Goal: Answer question/provide support: Share knowledge or assist other users

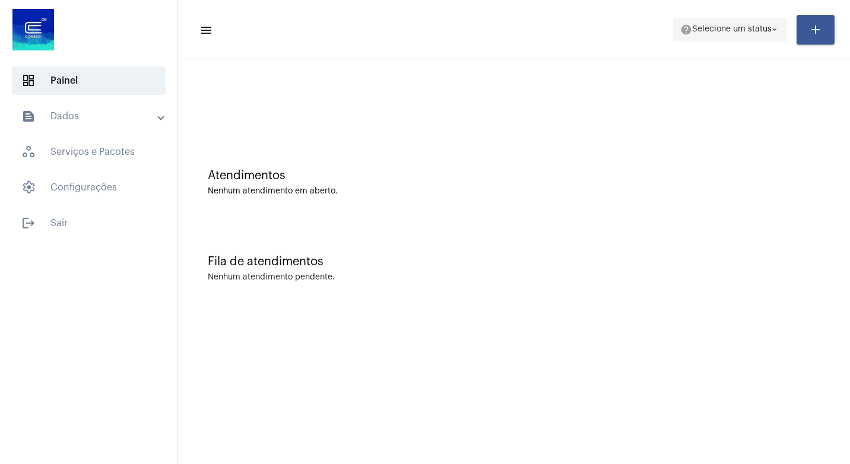
click at [765, 34] on span "help Selecione um status arrow_drop_down" at bounding box center [730, 28] width 100 height 21
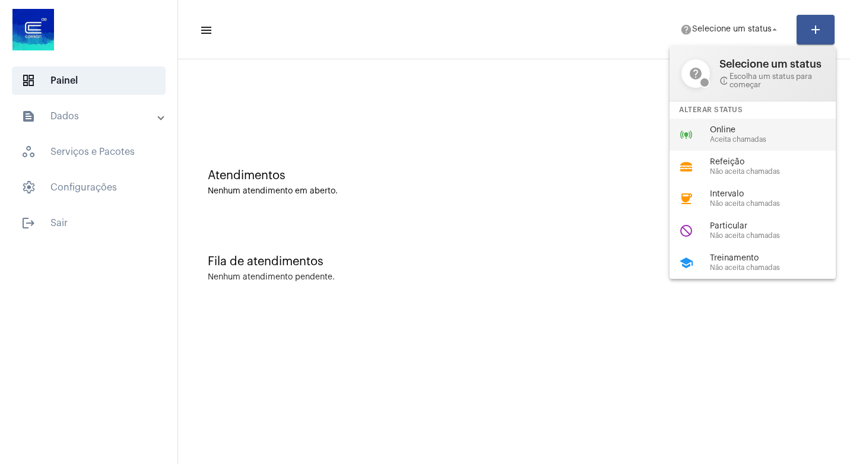
click at [724, 142] on span "Aceita chamadas" at bounding box center [777, 140] width 135 height 8
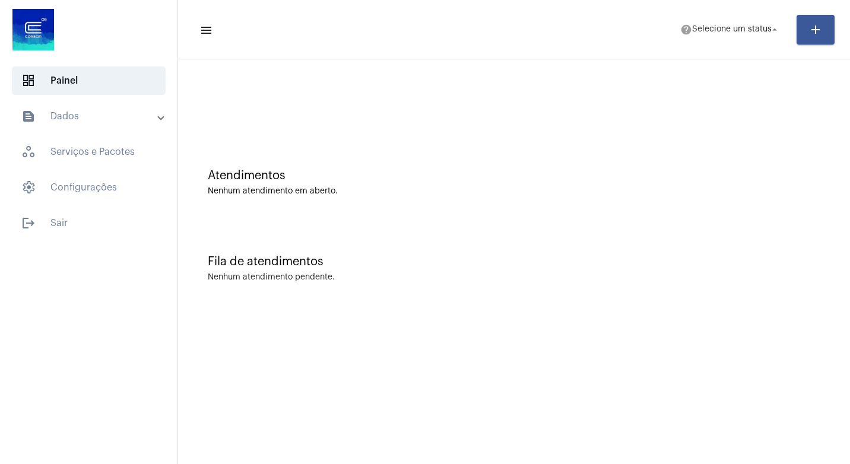
click at [724, 142] on div "Atendimentos Nenhum atendimento em aberto." at bounding box center [514, 177] width 660 height 86
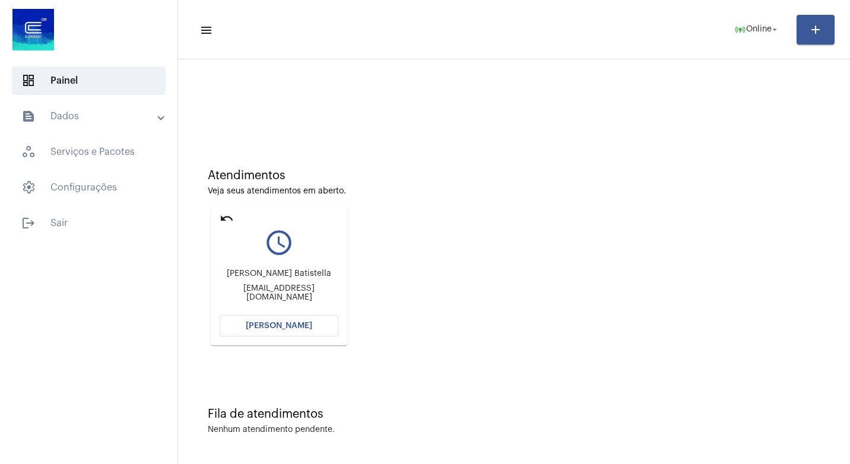
click at [298, 331] on button "[PERSON_NAME]" at bounding box center [279, 325] width 119 height 21
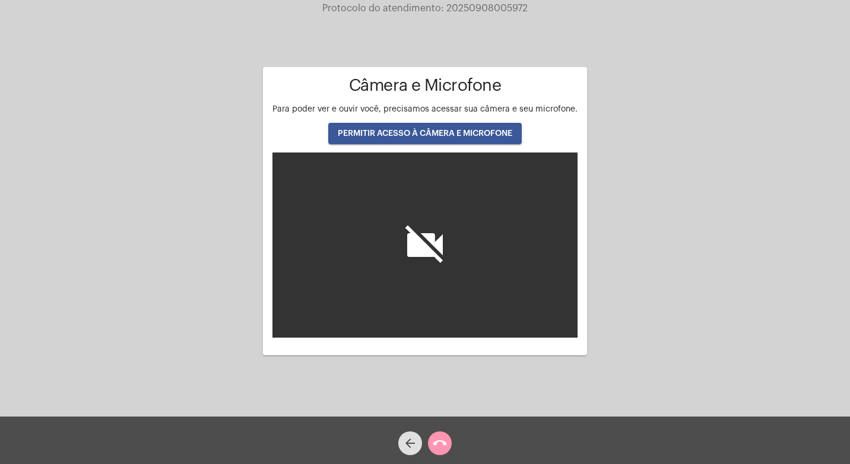
click at [28, 351] on div "Cliente: Magali Terezinha Rambo Batistella Aguardando cliente acessar a chamada…" at bounding box center [425, 210] width 848 height 417
click at [401, 131] on span "PERMITIR ACESSO À CÂMERA E MICROFONE" at bounding box center [425, 133] width 174 height 8
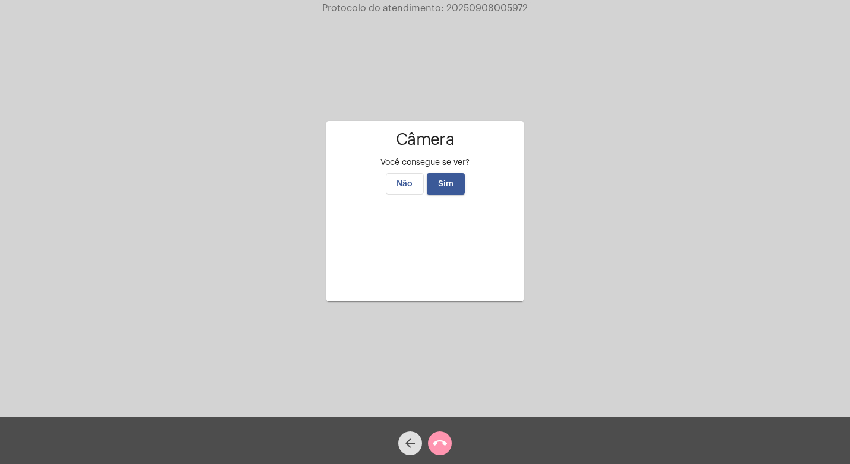
click at [450, 180] on span "Sim" at bounding box center [445, 184] width 15 height 8
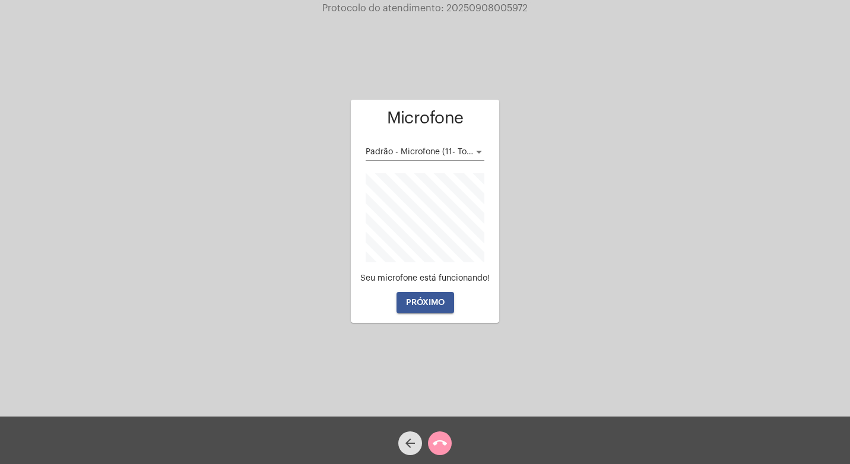
click at [426, 312] on button "PRÓXIMO" at bounding box center [425, 302] width 58 height 21
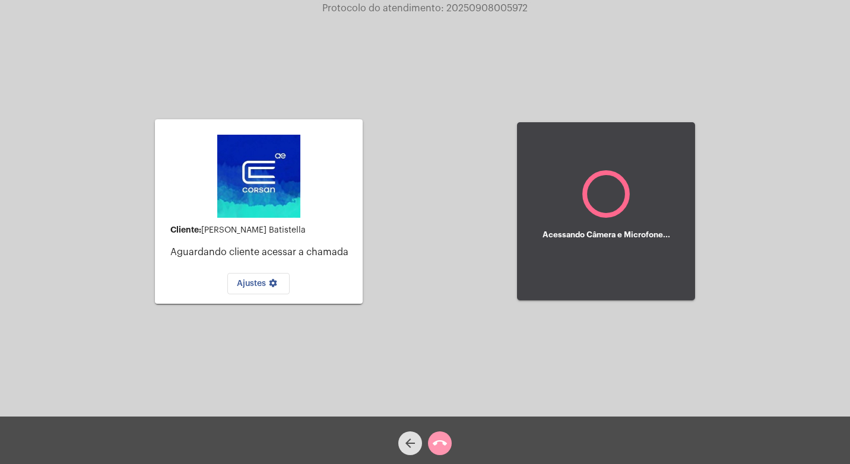
click at [269, 269] on div "Ajustes settings" at bounding box center [258, 280] width 189 height 27
click at [261, 304] on div "Cliente: Magali Terezinha Rambo Batistella Aguardando cliente acessar a chamada…" at bounding box center [259, 212] width 208 height 414
click at [265, 278] on button "Ajustes settings" at bounding box center [258, 283] width 62 height 21
click at [270, 281] on mat-icon "settings" at bounding box center [273, 285] width 14 height 14
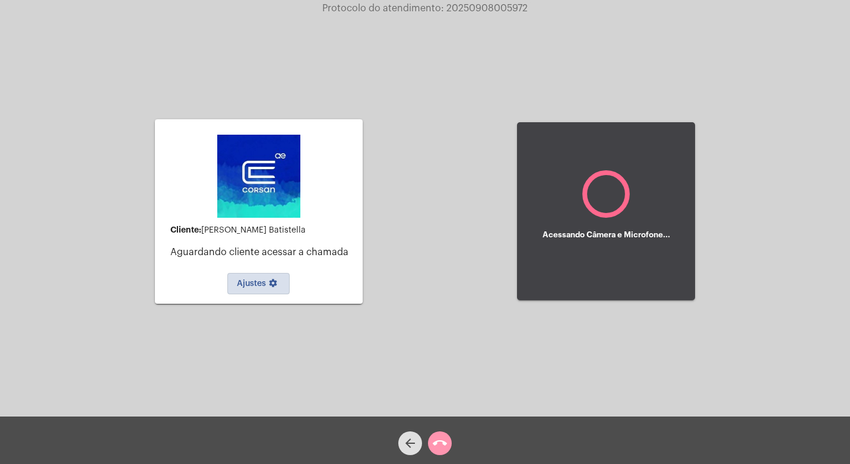
click at [270, 281] on mat-icon "settings" at bounding box center [273, 285] width 14 height 14
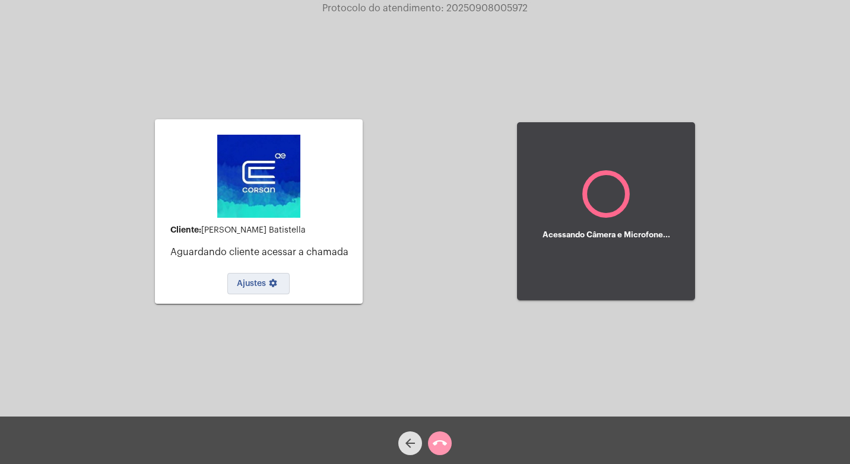
click at [270, 281] on mat-icon "settings" at bounding box center [273, 285] width 14 height 14
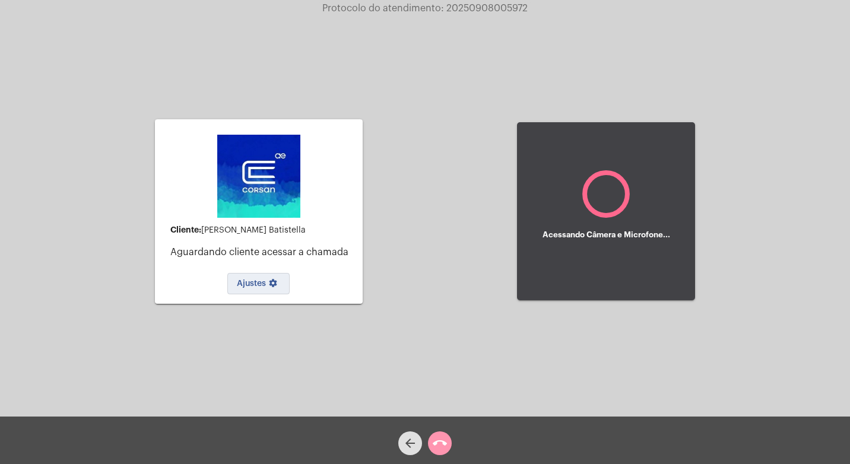
click at [270, 281] on mat-icon "settings" at bounding box center [273, 285] width 14 height 14
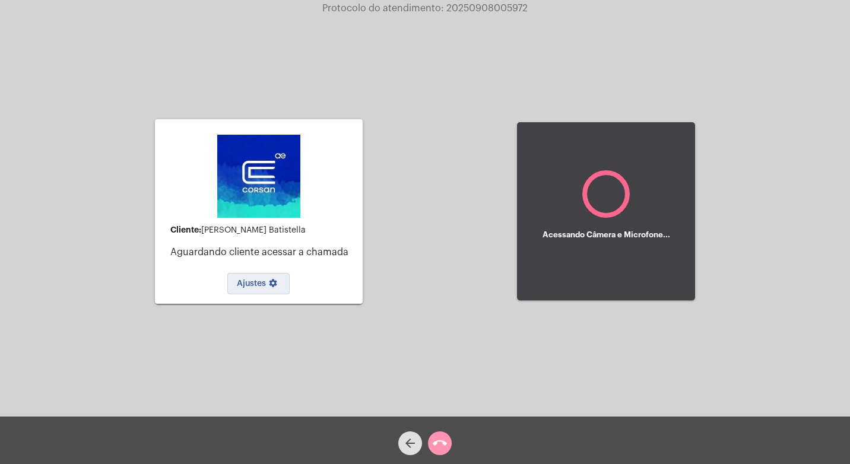
click at [270, 281] on mat-icon "settings" at bounding box center [273, 285] width 14 height 14
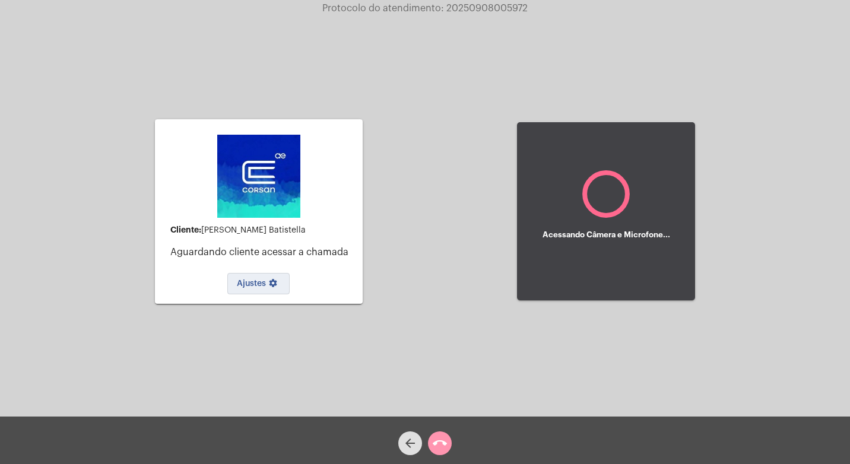
click at [270, 281] on mat-icon "settings" at bounding box center [273, 285] width 14 height 14
click at [268, 288] on mat-icon "settings" at bounding box center [273, 285] width 14 height 14
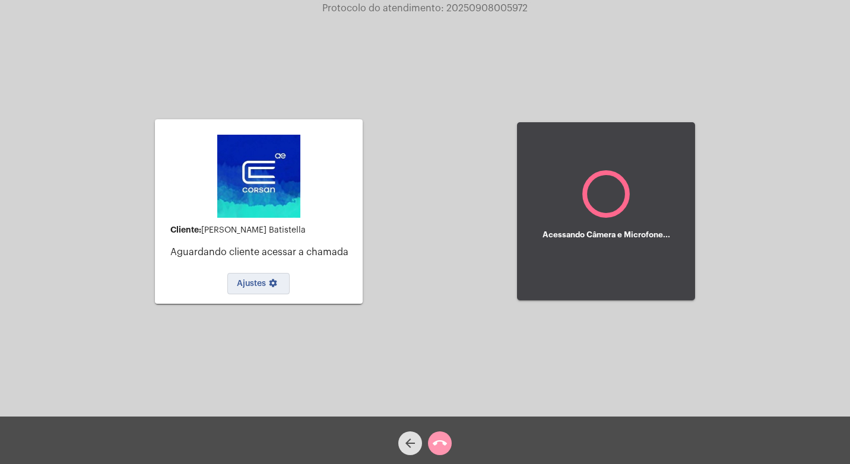
click at [268, 288] on mat-icon "settings" at bounding box center [273, 285] width 14 height 14
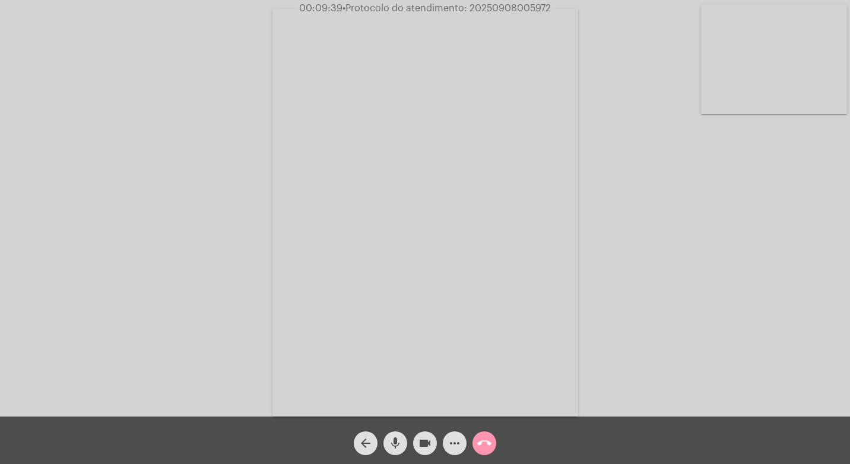
click at [487, 13] on span "00:09:39 • Protocolo do atendimento: 20250908005972" at bounding box center [424, 8] width 261 height 12
click at [487, 11] on span "• Protocolo do atendimento: 20250908005972" at bounding box center [447, 8] width 208 height 9
copy span "20250908005972"
click at [449, 439] on mat-icon "more_horiz" at bounding box center [455, 443] width 14 height 14
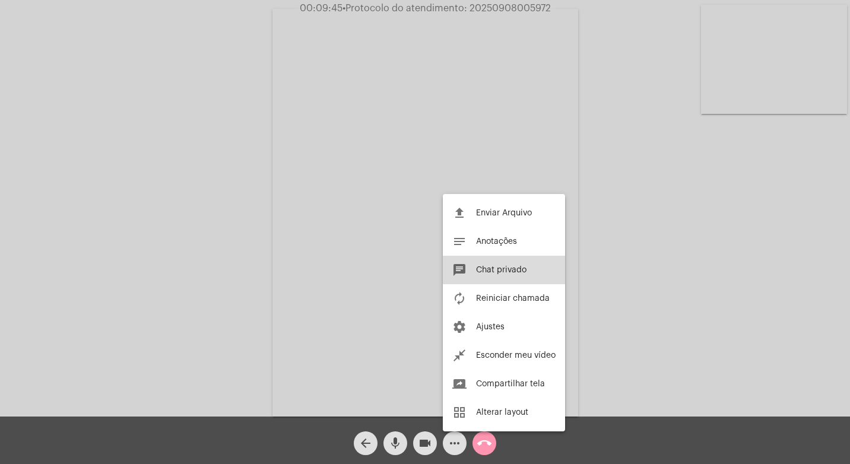
click at [479, 276] on button "chat Chat privado" at bounding box center [504, 270] width 122 height 28
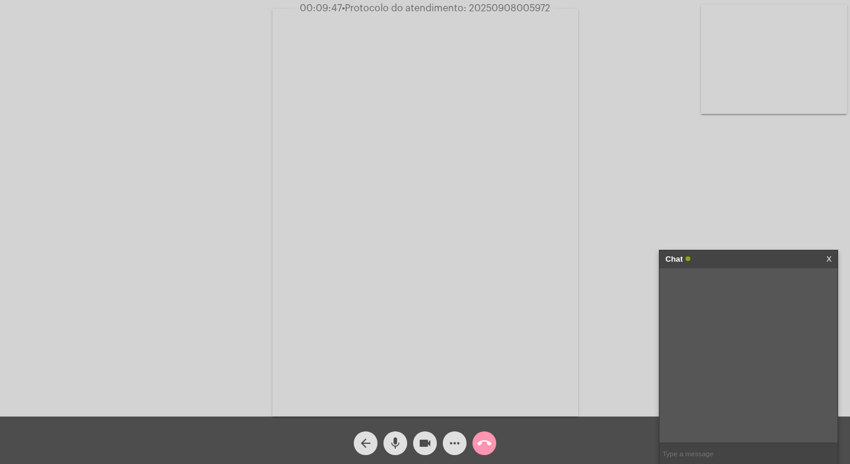
click at [716, 455] on input "text" at bounding box center [748, 453] width 178 height 21
paste input "20250908005972"
type input "20250908005972"
click at [424, 443] on mat-icon "videocam" at bounding box center [425, 443] width 14 height 14
click at [488, 443] on mat-icon "call_end" at bounding box center [484, 443] width 14 height 14
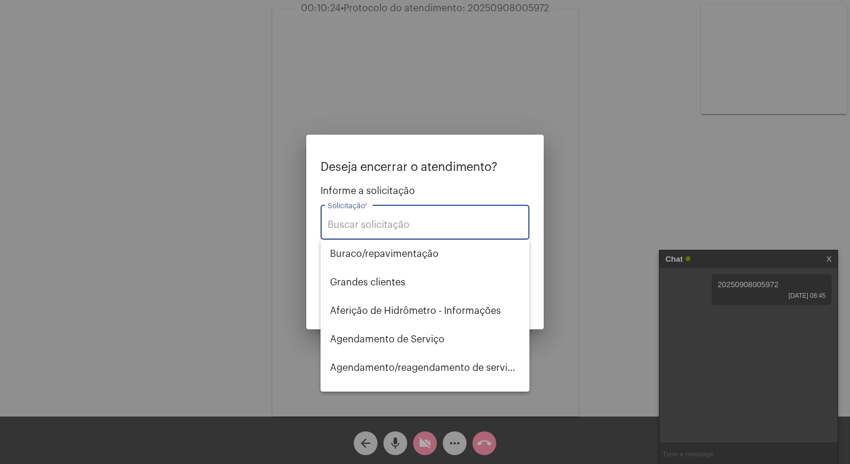
click at [395, 220] on input "Solicitação *" at bounding box center [425, 225] width 195 height 11
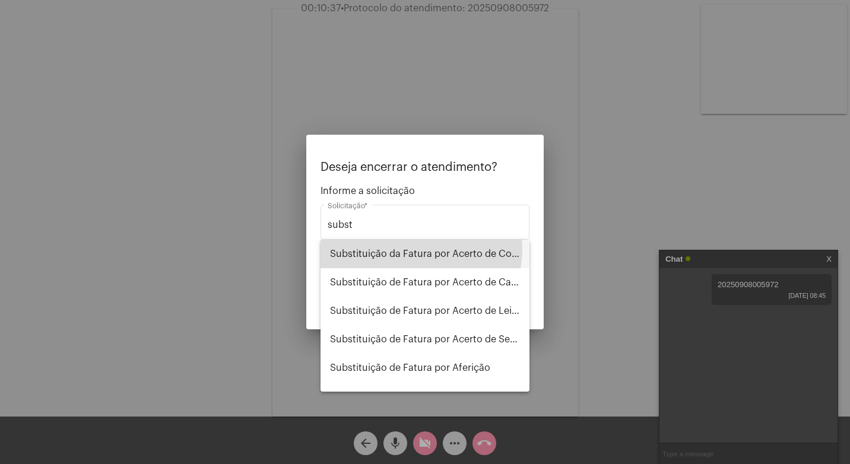
click at [412, 249] on span "Substituição da Fatura por Acerto de Consumo" at bounding box center [425, 254] width 190 height 28
type input "Substituição da Fatura por Acerto de Consumo"
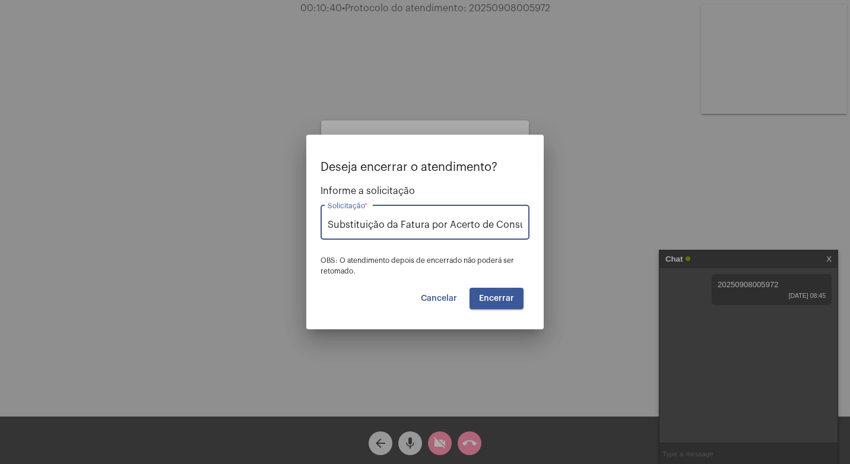
click at [508, 294] on span "Encerrar" at bounding box center [496, 298] width 35 height 8
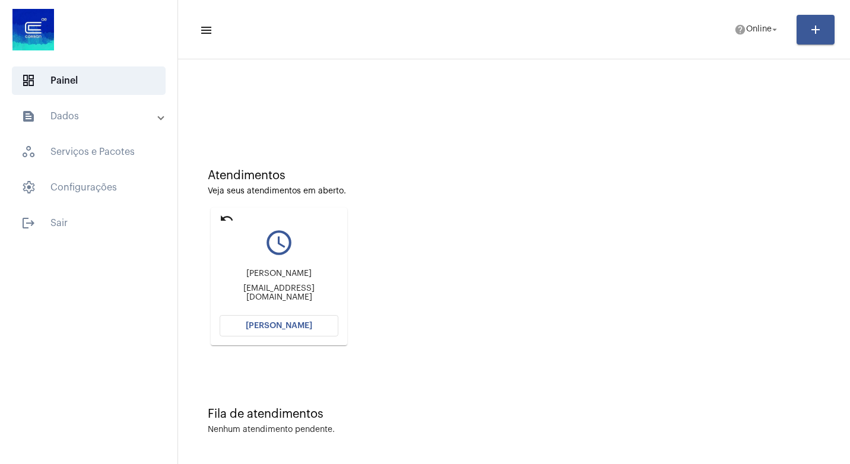
click at [228, 214] on mat-icon "undo" at bounding box center [227, 218] width 14 height 14
click at [303, 331] on button "[PERSON_NAME]" at bounding box center [279, 325] width 119 height 21
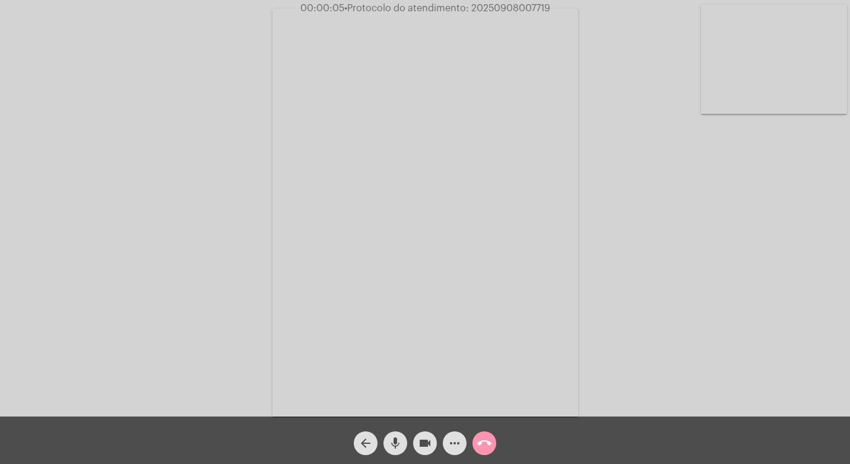
click at [184, 271] on div "Acessando Câmera e Microfone..." at bounding box center [425, 211] width 848 height 417
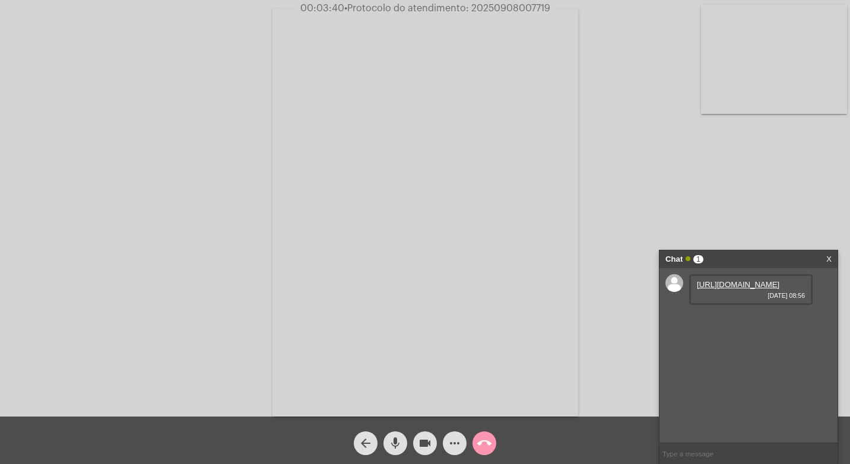
click at [780, 305] on div "https://neft-transfer-bucket.s3.amazonaws.com/temp-532bce5a-cfac-d063-03d1-a609…" at bounding box center [750, 289] width 123 height 31
click at [765, 289] on link "https://neft-transfer-bucket.s3.amazonaws.com/temp-532bce5a-cfac-d063-03d1-a609…" at bounding box center [738, 284] width 82 height 9
click at [729, 323] on link "https://neft-transfer-bucket.s3.amazonaws.com/temp-b76d83dc-50d4-7d6c-cb2c-6c31…" at bounding box center [738, 318] width 82 height 9
click at [752, 357] on link "https://neft-transfer-bucket.s3.amazonaws.com/temp-af55de6f-2c3f-9a69-c0c2-51db…" at bounding box center [738, 352] width 82 height 9
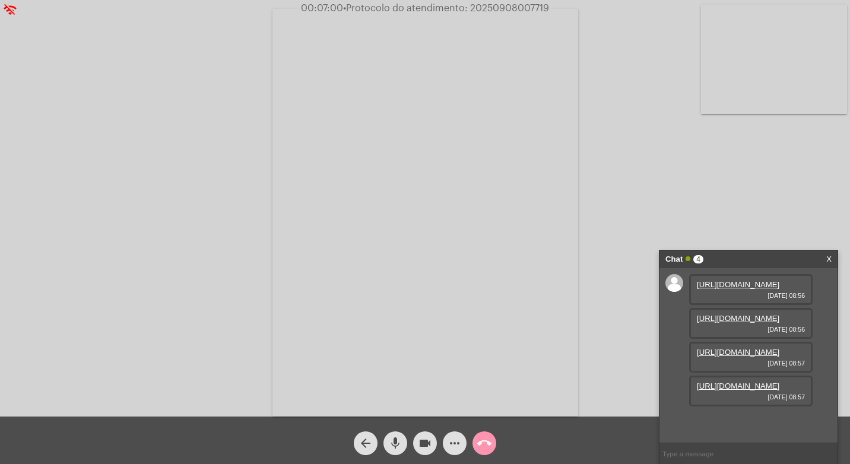
drag, startPoint x: 355, startPoint y: 47, endPoint x: 648, endPoint y: 75, distance: 293.9
click at [648, 75] on div "Acessando Câmera e Microfone..." at bounding box center [425, 211] width 848 height 417
drag, startPoint x: 461, startPoint y: 440, endPoint x: 453, endPoint y: 440, distance: 7.7
click at [461, 440] on mat-icon "more_horiz" at bounding box center [455, 443] width 14 height 14
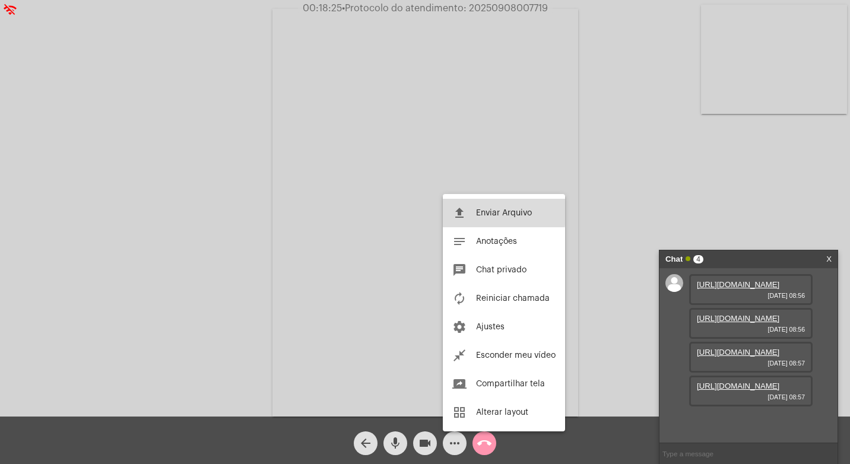
click at [468, 211] on button "file_upload Enviar Arquivo" at bounding box center [504, 213] width 122 height 28
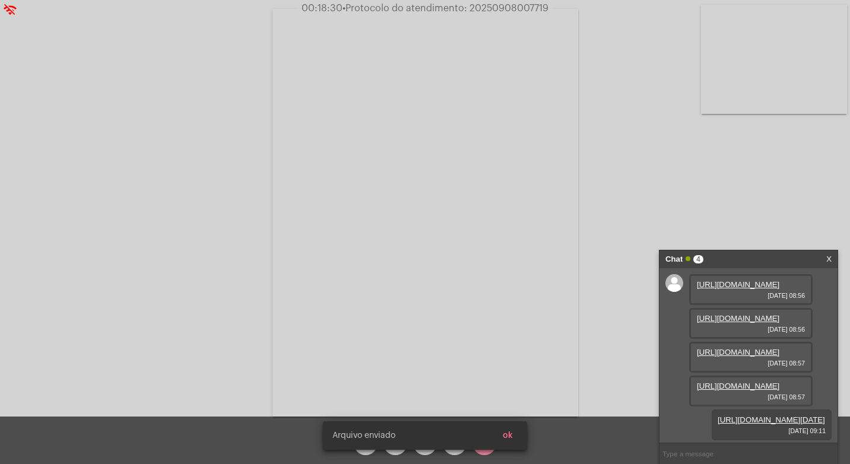
scroll to position [131, 0]
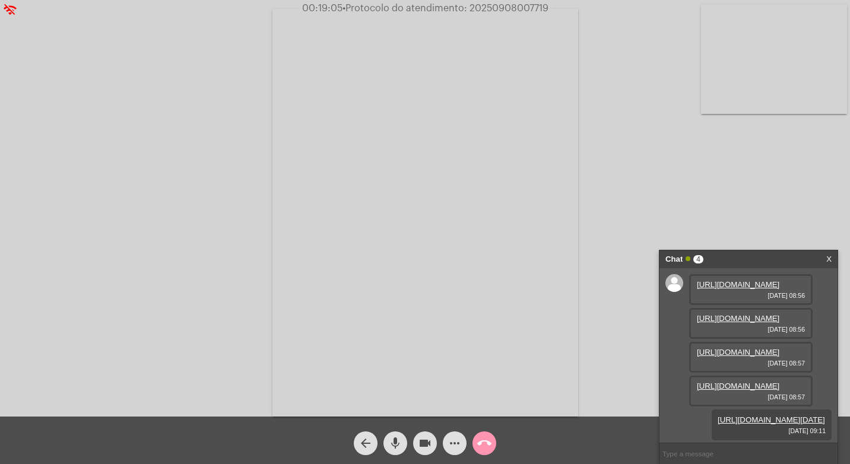
click at [541, 5] on span "• Protocolo do atendimento: 20250908007719" at bounding box center [445, 8] width 206 height 9
copy span "20250908007719"
click at [727, 449] on input "text" at bounding box center [748, 453] width 178 height 21
paste input "20250908007719"
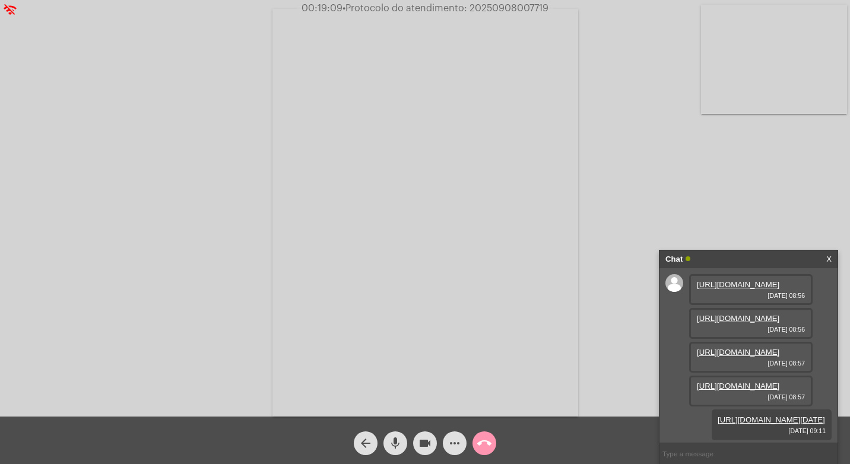
type input "20250908007719"
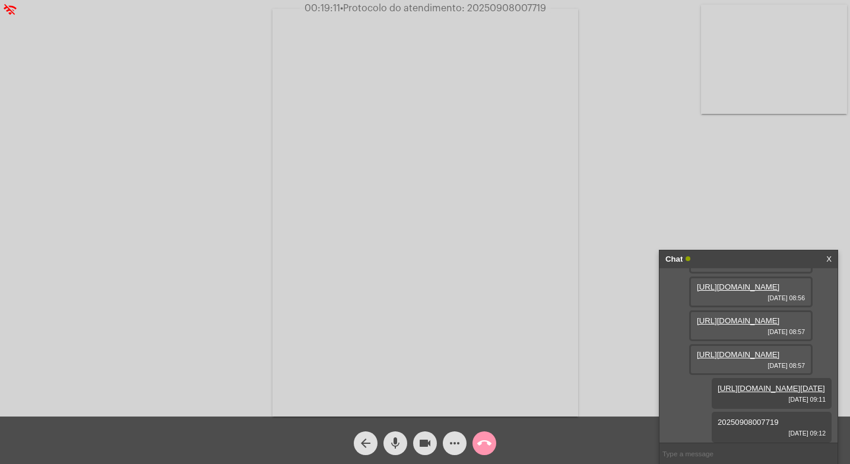
scroll to position [165, 0]
click at [430, 445] on mat-icon "videocam" at bounding box center [425, 443] width 14 height 14
click at [395, 434] on span "mic" at bounding box center [395, 443] width 14 height 24
click at [481, 455] on span "call_end" at bounding box center [484, 443] width 14 height 24
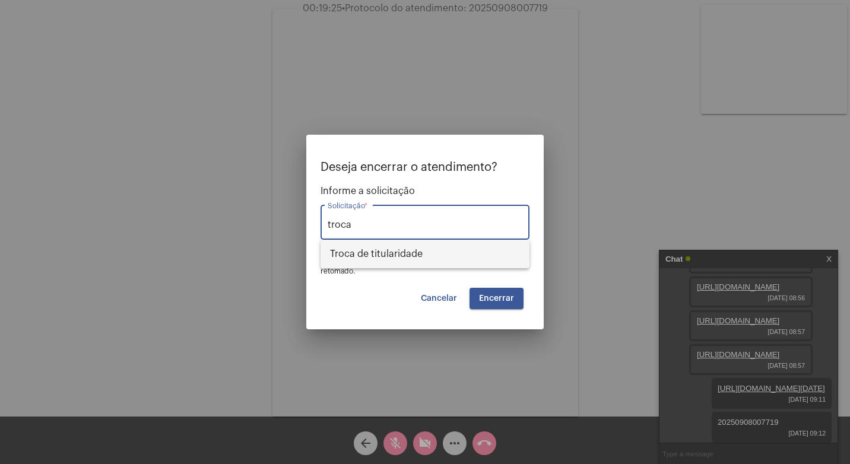
click at [402, 248] on span "Troca de titularidade" at bounding box center [425, 254] width 190 height 28
type input "Troca de titularidade"
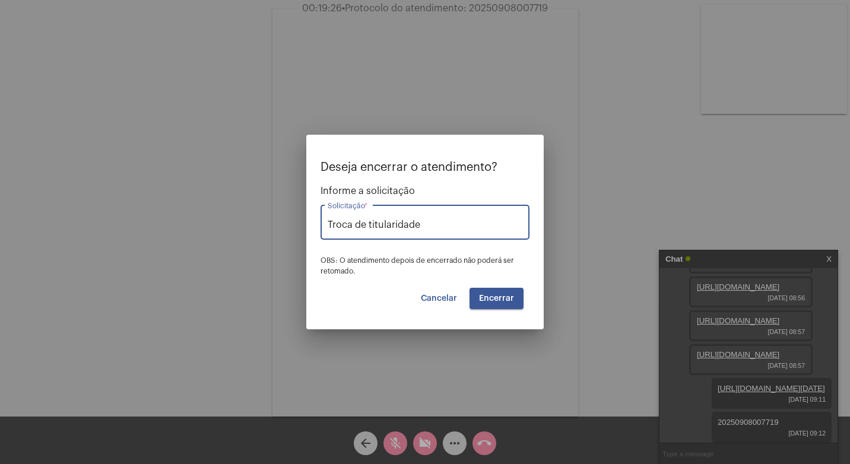
click at [503, 299] on span "Encerrar" at bounding box center [496, 298] width 35 height 8
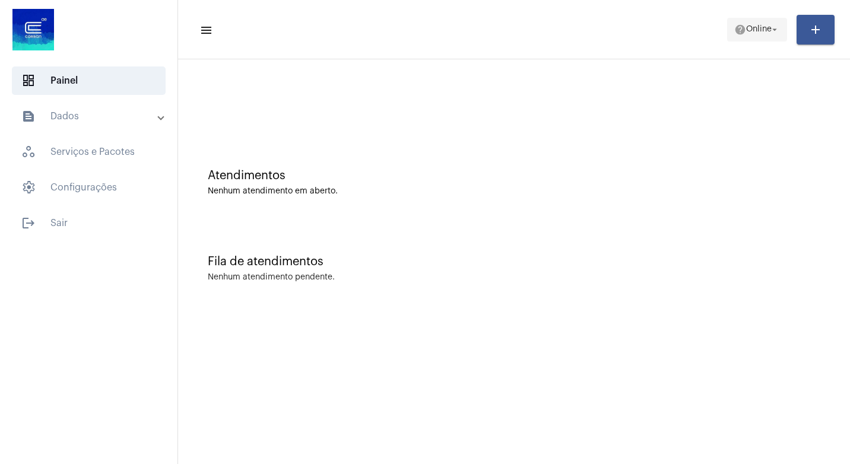
drag, startPoint x: 727, startPoint y: 16, endPoint x: 739, endPoint y: 23, distance: 13.8
click at [729, 16] on mat-toolbar-row "menu help Online arrow_drop_down add" at bounding box center [514, 30] width 672 height 38
click at [746, 26] on span "Online" at bounding box center [759, 30] width 26 height 8
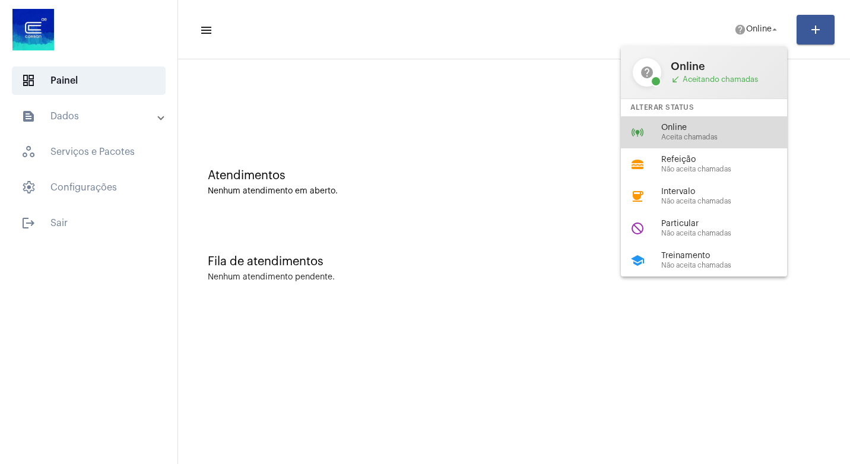
click at [728, 134] on span "Aceita chamadas" at bounding box center [728, 138] width 135 height 8
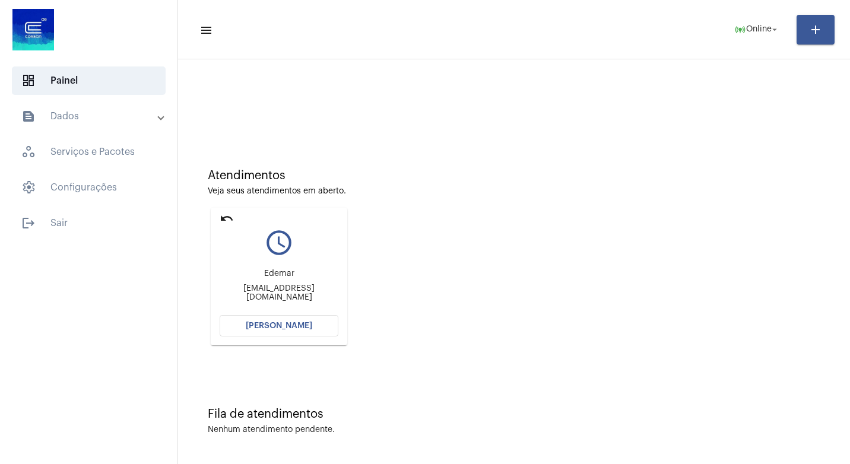
click at [224, 217] on mat-icon "undo" at bounding box center [227, 218] width 14 height 14
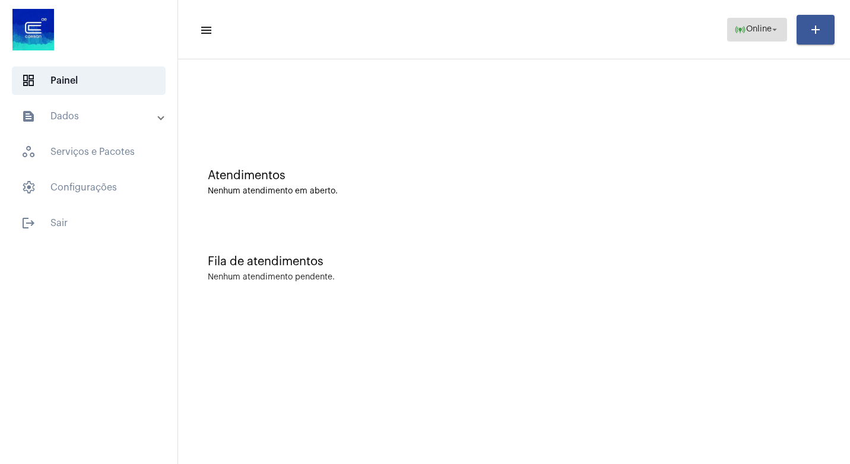
click at [763, 32] on span "Online" at bounding box center [759, 30] width 26 height 8
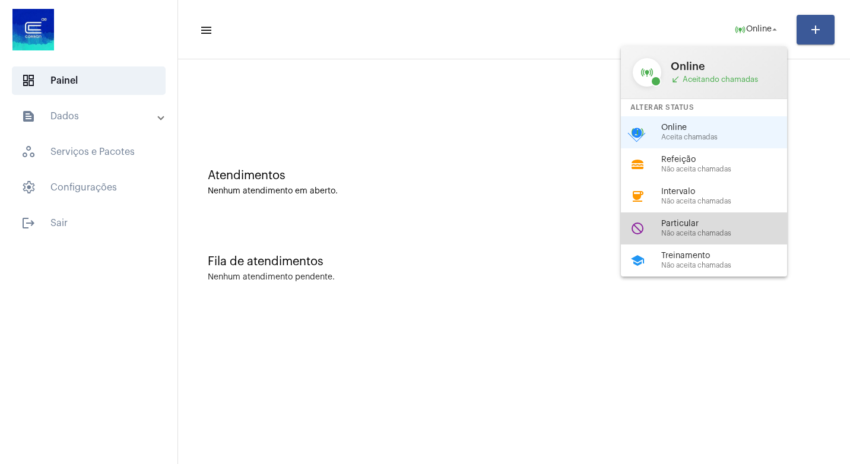
click at [713, 235] on span "Não aceita chamadas" at bounding box center [728, 234] width 135 height 8
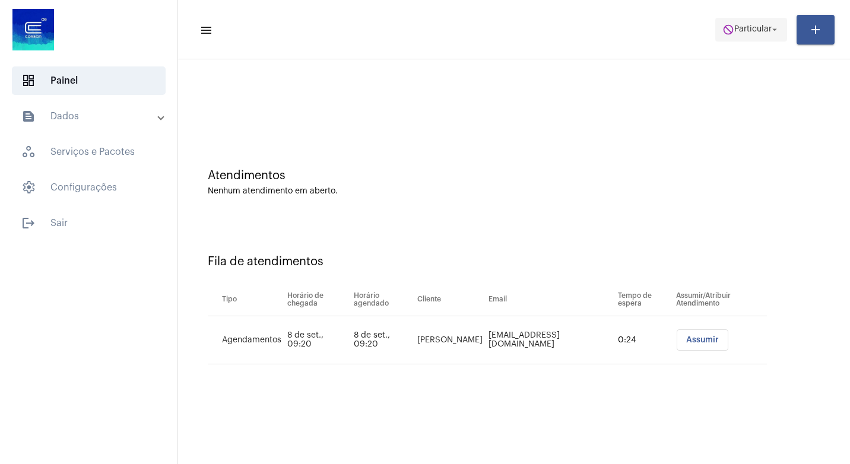
click at [764, 30] on span "Particular" at bounding box center [752, 30] width 37 height 8
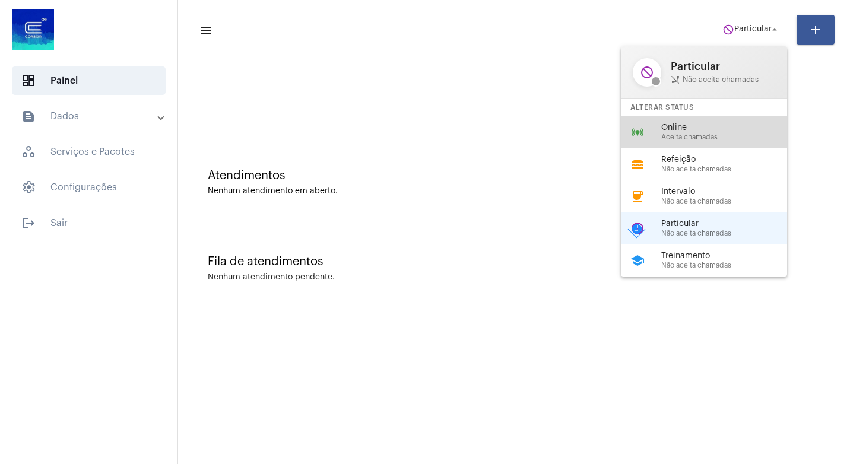
click at [745, 129] on span "Online" at bounding box center [728, 127] width 135 height 9
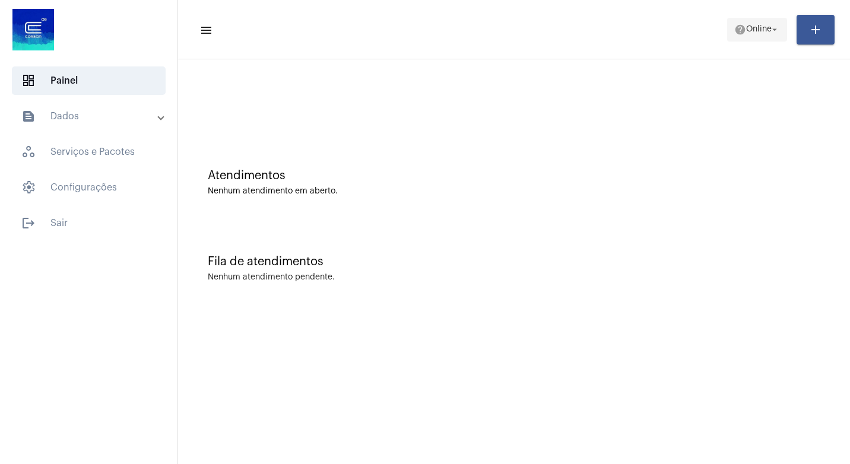
click at [748, 30] on span "Online" at bounding box center [759, 30] width 26 height 8
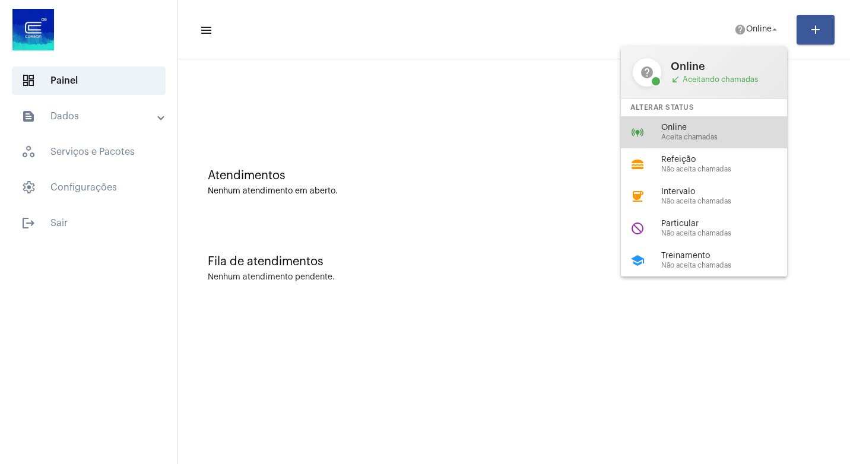
click at [706, 136] on span "Aceita chamadas" at bounding box center [728, 138] width 135 height 8
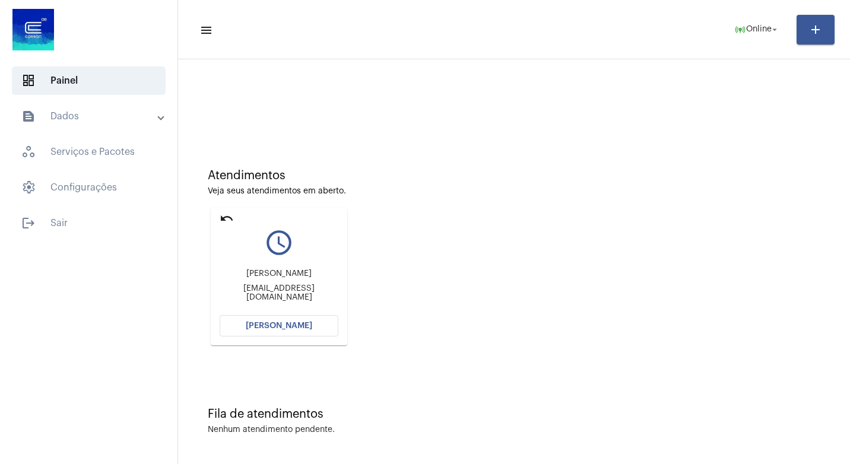
click at [329, 319] on button "[PERSON_NAME]" at bounding box center [279, 325] width 119 height 21
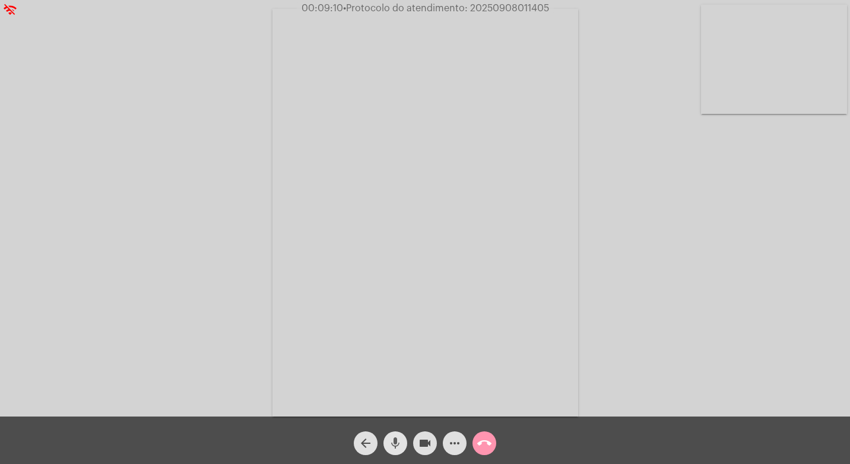
click at [390, 446] on mat-icon "mic" at bounding box center [395, 443] width 14 height 14
drag, startPoint x: 430, startPoint y: 440, endPoint x: 401, endPoint y: 430, distance: 30.0
click at [429, 440] on mat-icon "videocam" at bounding box center [425, 443] width 14 height 14
click at [433, 436] on button "videocam_off" at bounding box center [425, 443] width 24 height 24
click at [389, 447] on mat-icon "mic_off" at bounding box center [395, 443] width 14 height 14
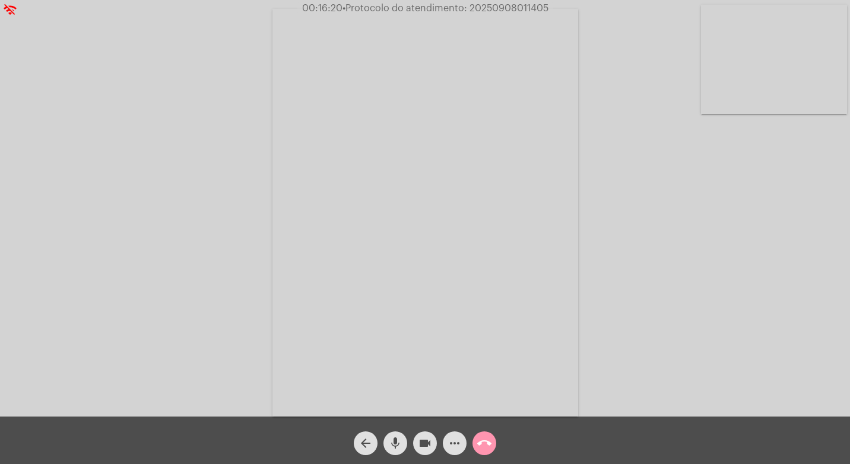
click at [488, 3] on span "00:16:20 • Protocolo do atendimento: 20250908011405" at bounding box center [425, 8] width 256 height 12
copy span "20250908011405"
click at [455, 443] on mat-icon "more_horiz" at bounding box center [455, 443] width 14 height 14
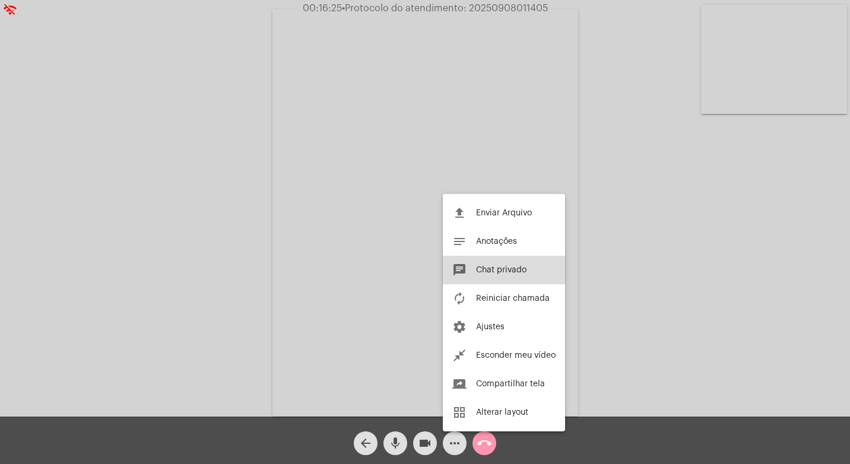
click at [475, 260] on button "chat Chat privado" at bounding box center [504, 270] width 122 height 28
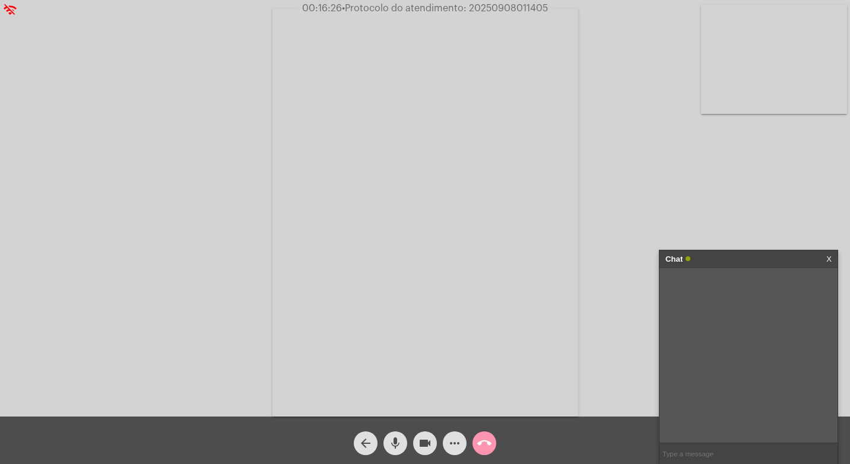
click at [715, 446] on input "text" at bounding box center [748, 453] width 178 height 21
paste input "20250908011405"
type input "20250908011405"
click at [417, 439] on button "videocam" at bounding box center [425, 443] width 24 height 24
click at [417, 439] on button "videocam_off" at bounding box center [425, 443] width 24 height 24
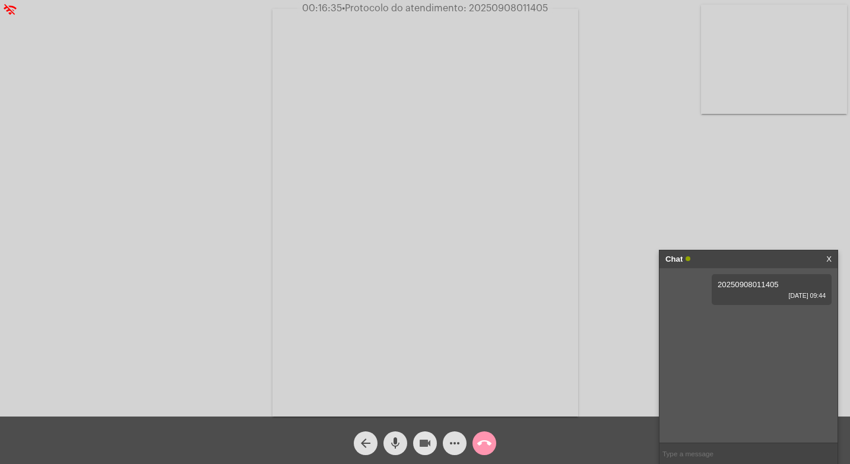
click at [417, 439] on button "videocam" at bounding box center [425, 443] width 24 height 24
click at [391, 433] on span "mic" at bounding box center [395, 443] width 14 height 24
click at [489, 437] on mat-icon "call_end" at bounding box center [484, 443] width 14 height 14
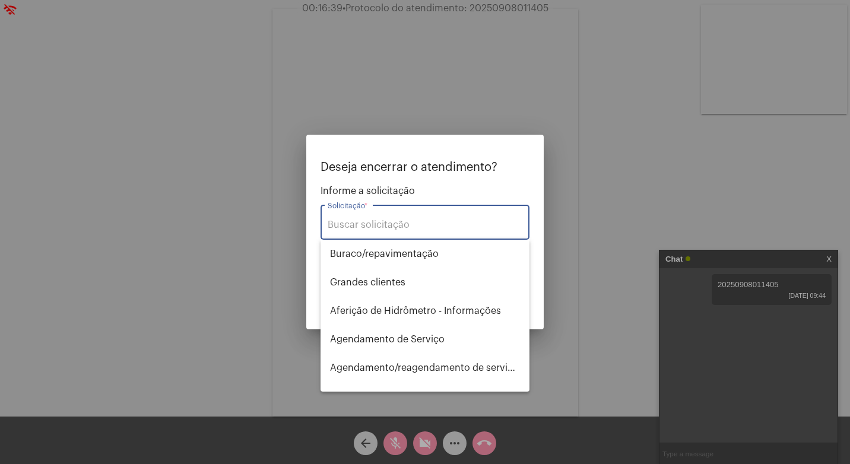
click at [465, 223] on input "Solicitação *" at bounding box center [425, 225] width 195 height 11
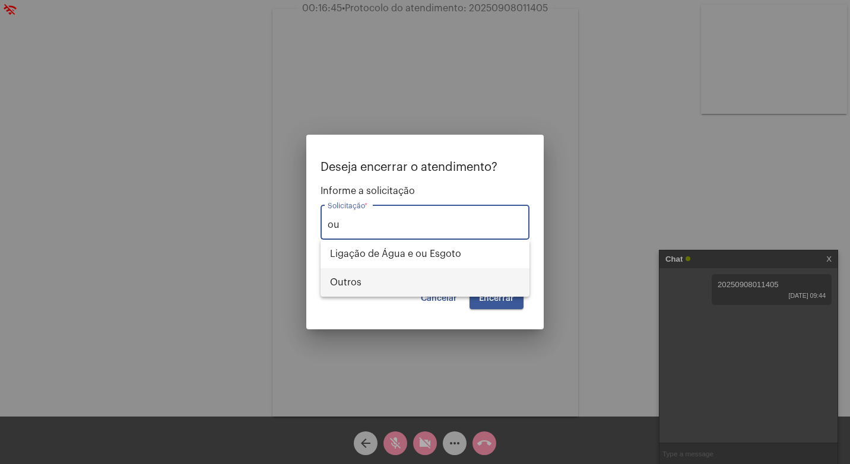
click at [477, 287] on span "Outros" at bounding box center [425, 282] width 190 height 28
type input "Outros"
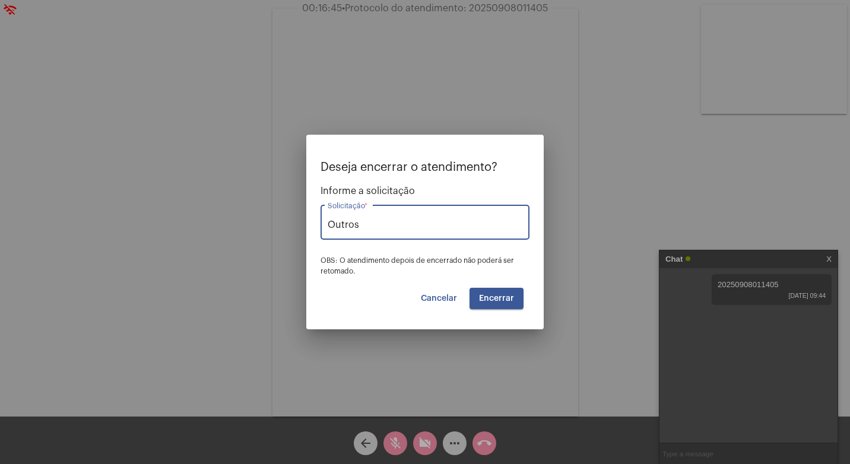
click at [492, 290] on button "Encerrar" at bounding box center [496, 298] width 54 height 21
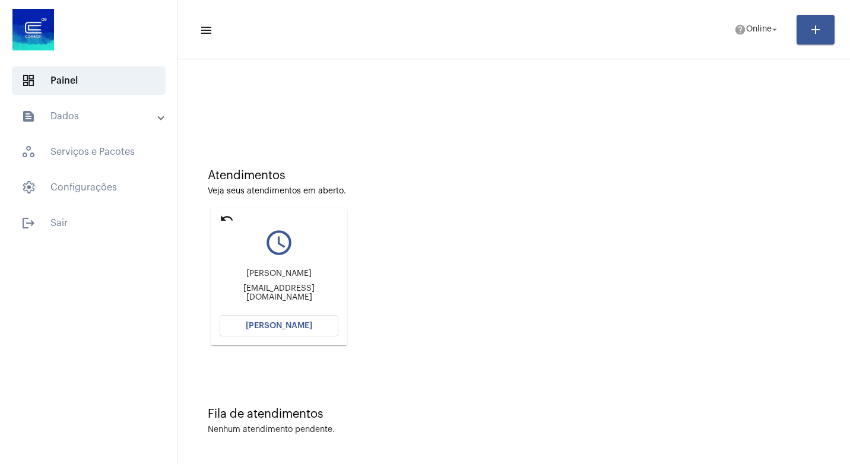
click at [222, 212] on mat-icon "undo" at bounding box center [227, 218] width 14 height 14
click at [229, 219] on mat-icon "undo" at bounding box center [227, 218] width 14 height 14
click at [295, 332] on button "[PERSON_NAME]" at bounding box center [279, 325] width 119 height 21
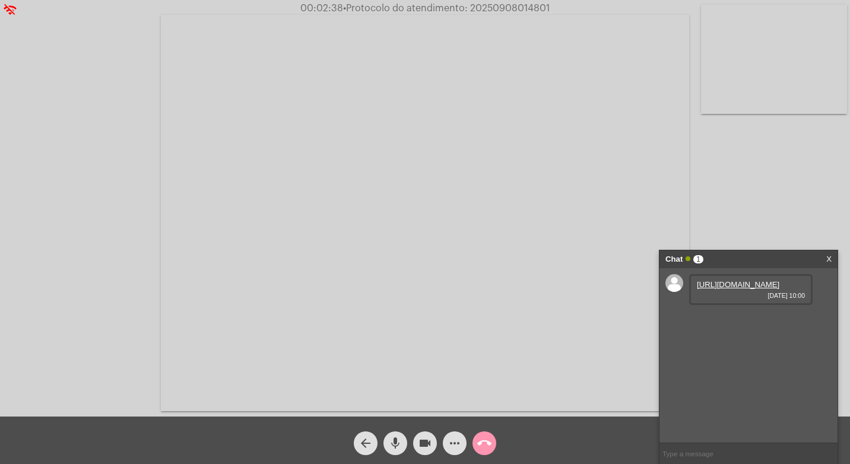
click at [763, 289] on link "https://neft-transfer-bucket.s3.amazonaws.com/temp-2b0ef183-a10e-9f92-fd19-8e7b…" at bounding box center [738, 284] width 82 height 9
click at [779, 323] on link "https://neft-transfer-bucket.s3.amazonaws.com/temp-8d9f9d63-61b1-102e-ba91-75c6…" at bounding box center [738, 318] width 82 height 9
click at [422, 451] on span "videocam" at bounding box center [425, 443] width 14 height 24
click at [401, 446] on mat-icon "mic" at bounding box center [395, 443] width 14 height 14
click at [537, 11] on span "• Protocolo do atendimento: 20250908014801" at bounding box center [445, 8] width 207 height 9
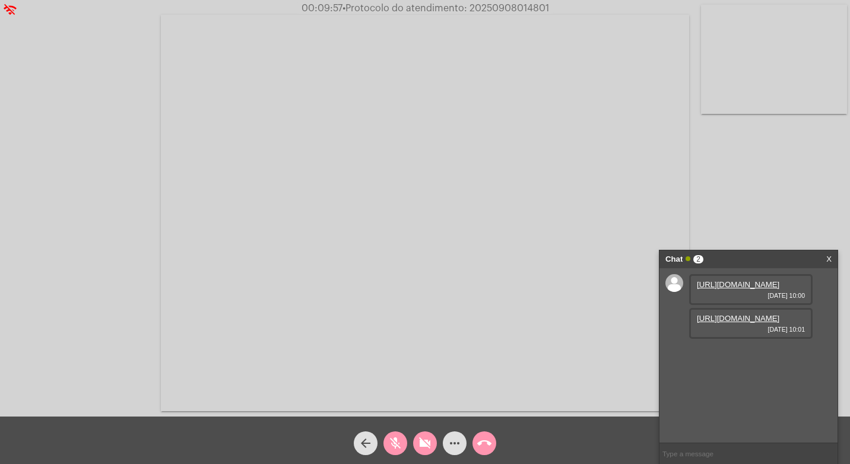
click at [537, 11] on span "• Protocolo do atendimento: 20250908014801" at bounding box center [445, 8] width 207 height 9
copy span "20250908014801"
click at [500, 61] on video at bounding box center [425, 213] width 528 height 396
drag, startPoint x: 434, startPoint y: 445, endPoint x: 418, endPoint y: 441, distance: 17.1
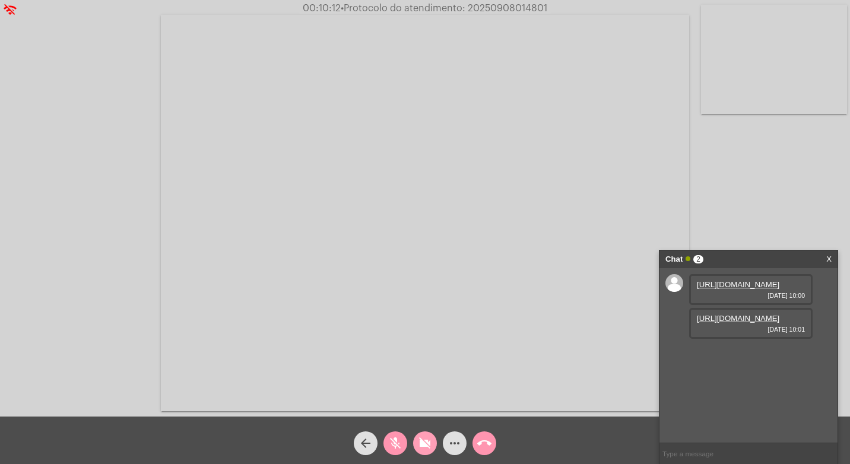
click at [434, 445] on button "videocam_off" at bounding box center [425, 443] width 24 height 24
click at [386, 448] on button "mic_off" at bounding box center [395, 443] width 24 height 24
click at [725, 289] on link "https://neft-transfer-bucket.s3.amazonaws.com/temp-2b0ef183-a10e-9f92-fd19-8e7b…" at bounding box center [738, 284] width 82 height 9
click at [828, 253] on link "X" at bounding box center [828, 259] width 5 height 18
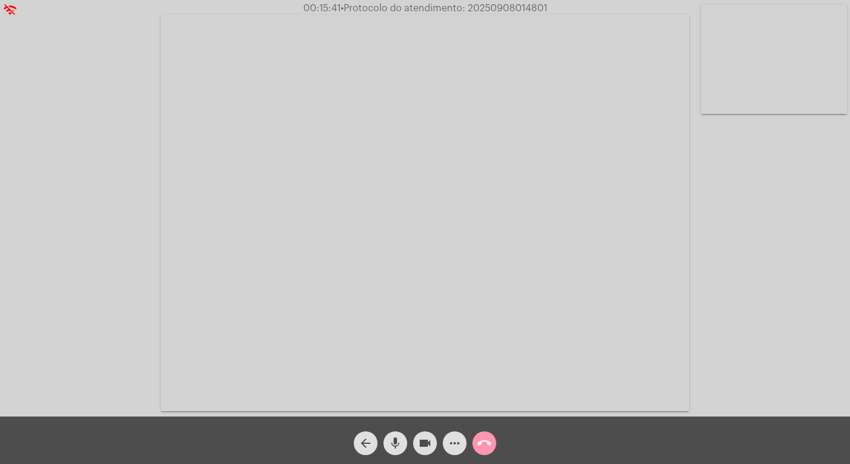
click at [453, 444] on mat-icon "more_horiz" at bounding box center [455, 443] width 14 height 14
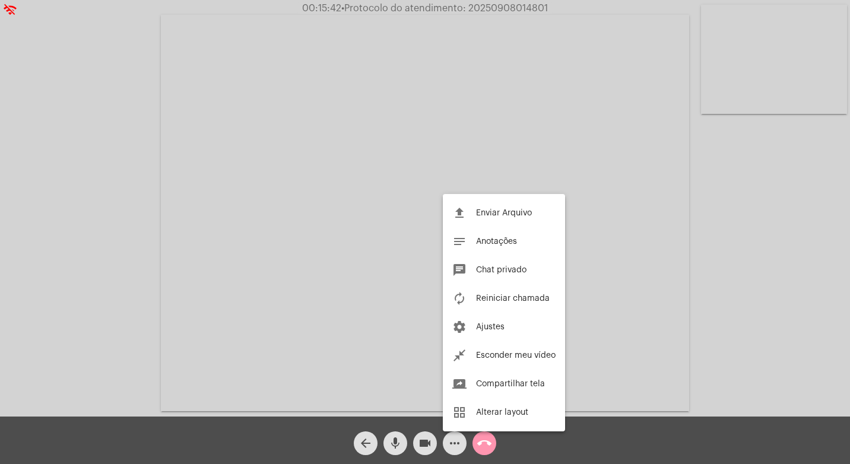
click at [458, 445] on div at bounding box center [425, 232] width 850 height 464
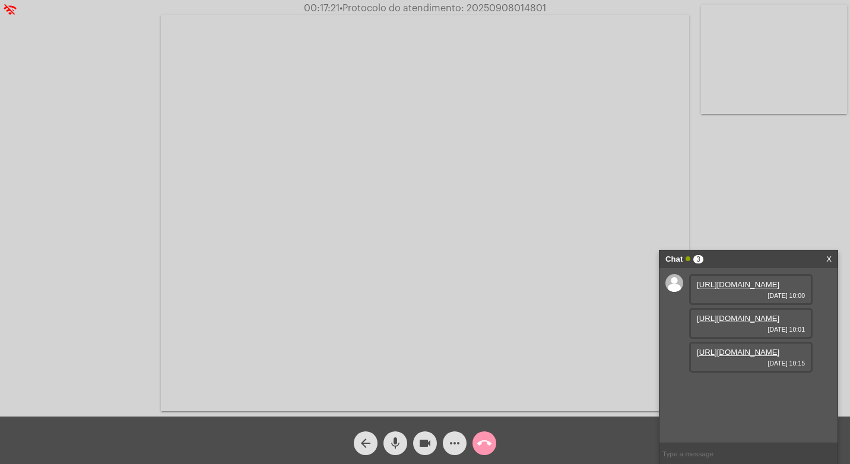
click at [768, 357] on link "https://neft-transfer-bucket.s3.amazonaws.com/temp-c6579f00-63b0-6af6-6097-eb22…" at bounding box center [738, 352] width 82 height 9
click at [736, 289] on link "https://neft-transfer-bucket.s3.amazonaws.com/temp-2b0ef183-a10e-9f92-fd19-8e7b…" at bounding box center [738, 284] width 82 height 9
click at [763, 323] on link "https://neft-transfer-bucket.s3.amazonaws.com/temp-8d9f9d63-61b1-102e-ba91-75c6…" at bounding box center [738, 318] width 82 height 9
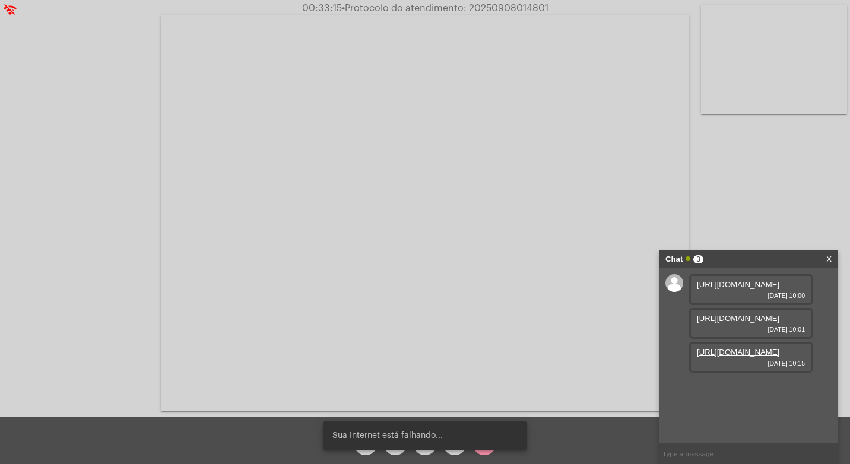
click at [505, 1] on div "Acessando Câmera e Microfone..." at bounding box center [425, 208] width 850 height 417
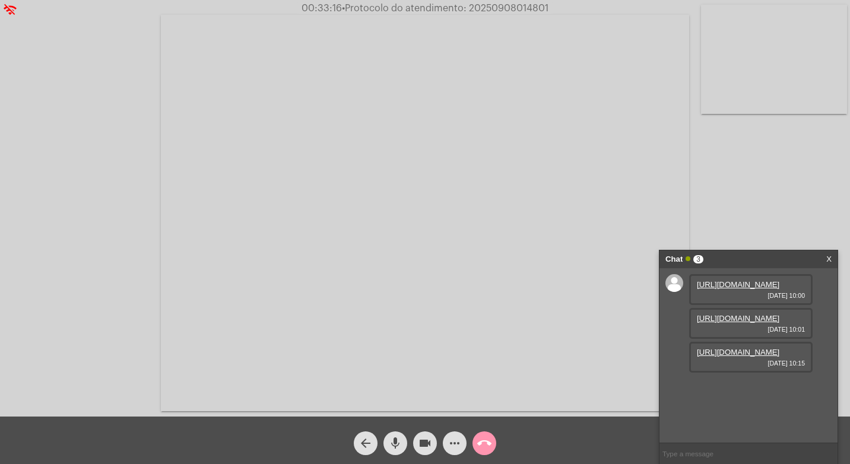
click at [505, 4] on span "• Protocolo do atendimento: 20250908014801" at bounding box center [445, 8] width 207 height 9
copy span "20250908014801"
click at [715, 452] on input "text" at bounding box center [748, 453] width 178 height 21
click at [456, 443] on mat-icon "more_horiz" at bounding box center [455, 443] width 14 height 14
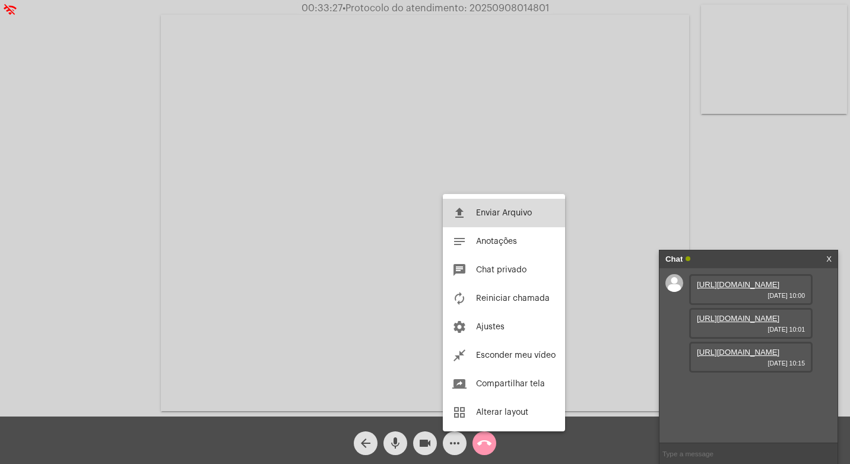
click at [484, 204] on button "file_upload Enviar Arquivo" at bounding box center [504, 213] width 122 height 28
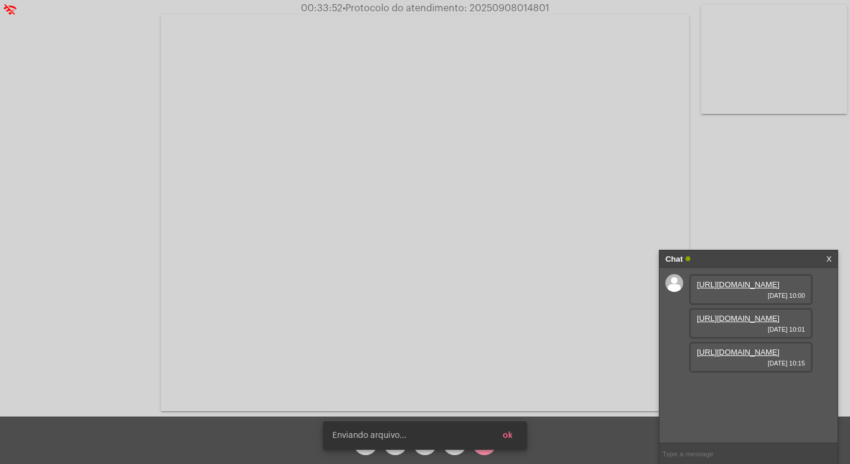
scroll to position [71, 0]
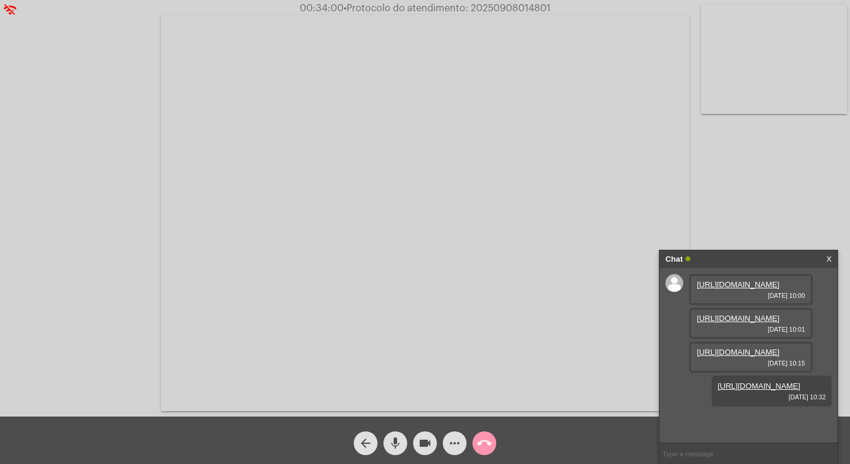
click at [749, 447] on input "text" at bounding box center [748, 453] width 178 height 21
paste input "20250908014801"
type input "20250908014801"
click at [431, 440] on mat-icon "videocam" at bounding box center [425, 443] width 14 height 14
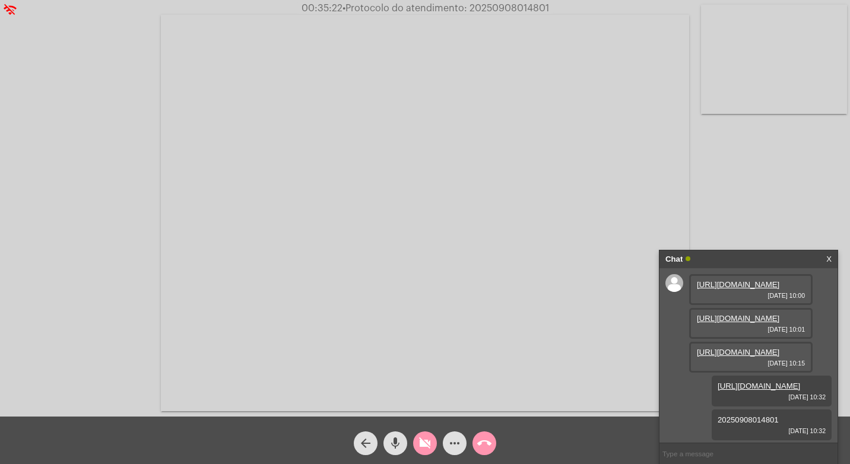
click at [401, 441] on mat-icon "mic" at bounding box center [395, 443] width 14 height 14
click at [483, 442] on mat-icon "call_end" at bounding box center [484, 443] width 14 height 14
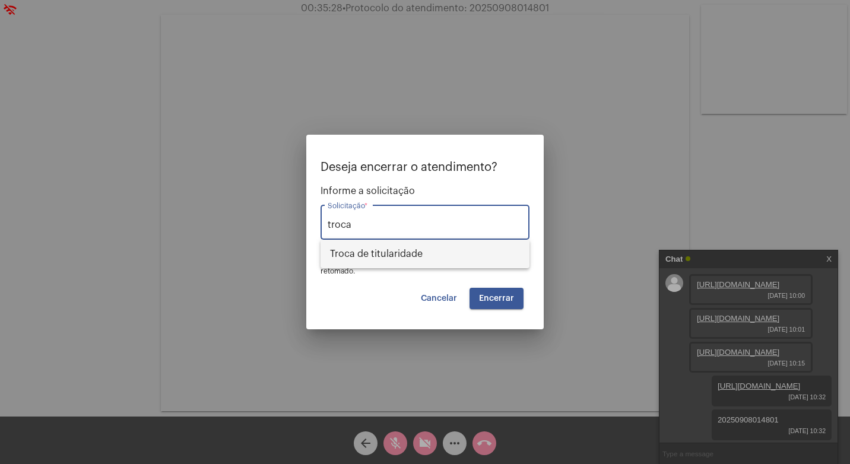
drag, startPoint x: 398, startPoint y: 266, endPoint x: 392, endPoint y: 224, distance: 42.6
click at [393, 229] on div "Deseja encerrar o atendimento? Informe a solicitação troca Solicitação * OBS: O…" at bounding box center [425, 232] width 850 height 464
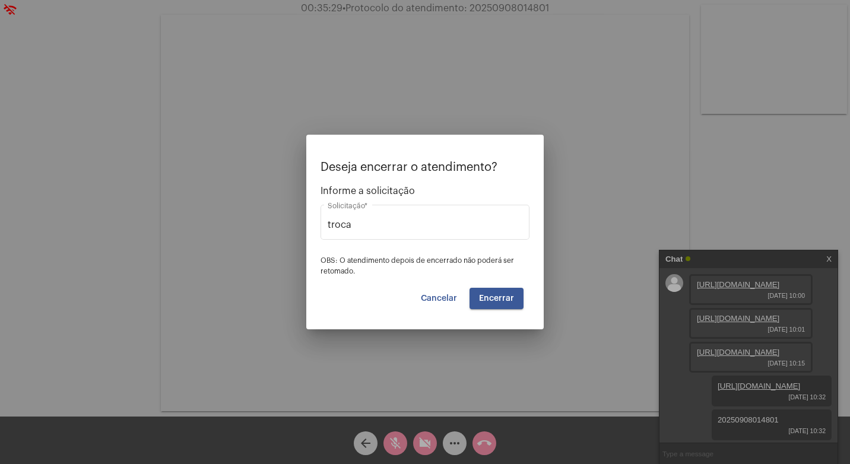
click at [491, 299] on span "Encerrar" at bounding box center [496, 298] width 35 height 8
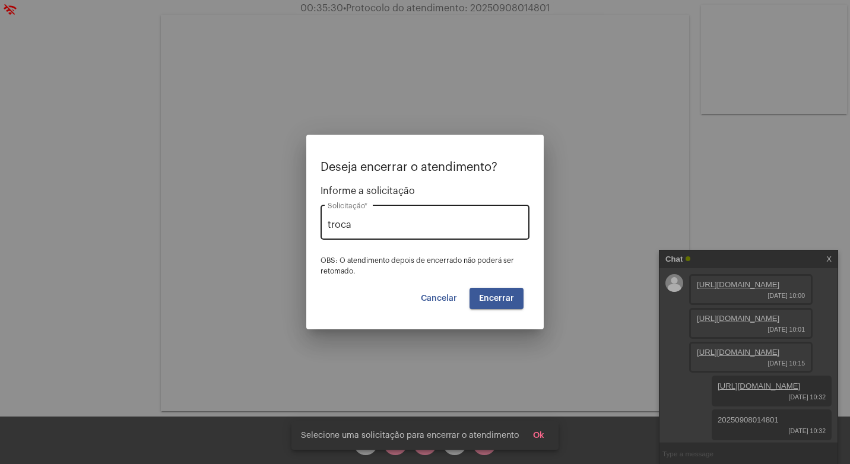
click at [382, 218] on div "troca Solicitação *" at bounding box center [425, 220] width 195 height 37
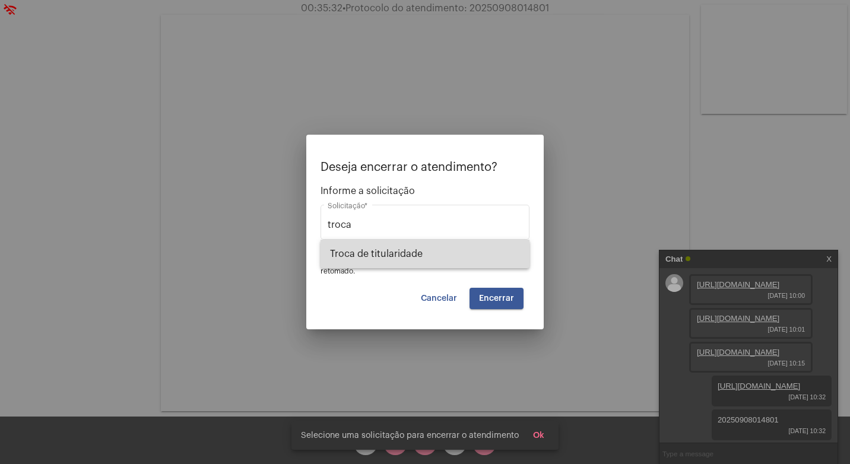
click at [396, 241] on span "Troca de titularidade" at bounding box center [425, 254] width 190 height 28
type input "Troca de titularidade"
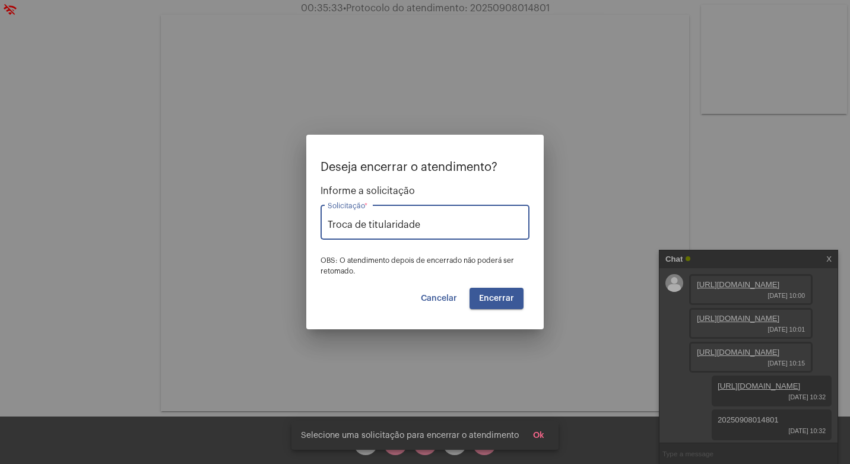
click at [494, 298] on span "Encerrar" at bounding box center [496, 298] width 35 height 8
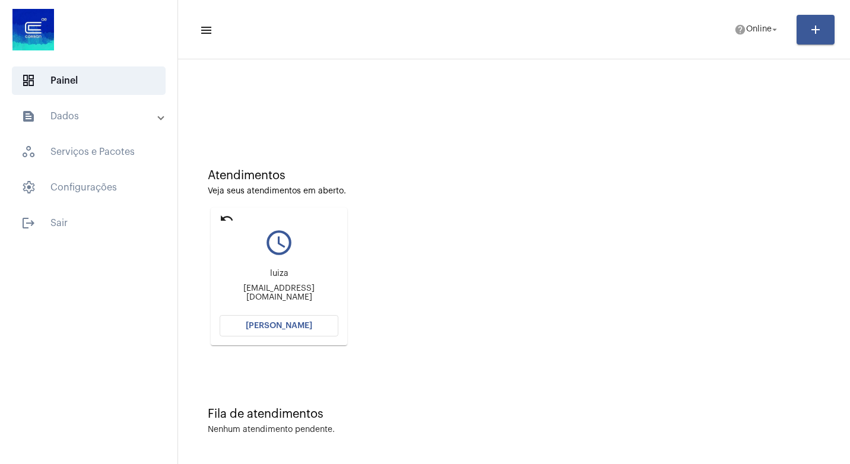
click at [226, 217] on mat-icon "undo" at bounding box center [227, 218] width 14 height 14
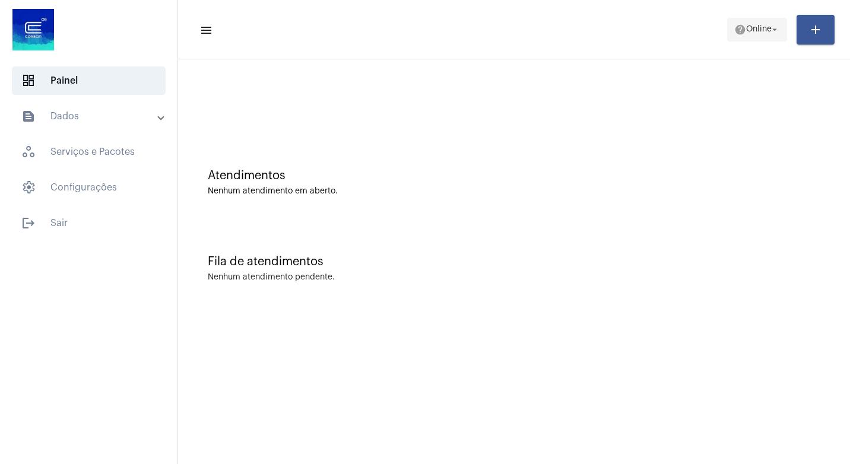
click at [736, 27] on mat-icon "help" at bounding box center [740, 30] width 12 height 12
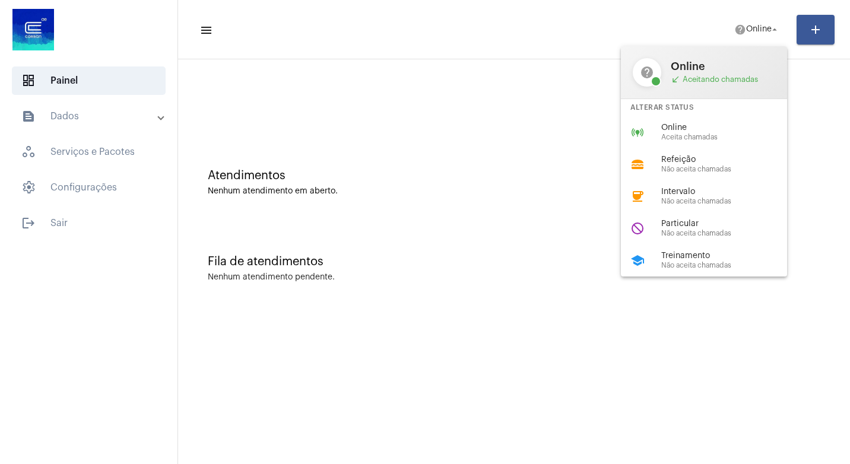
click at [746, 73] on div "Online call_received Aceitando chamadas" at bounding box center [723, 73] width 104 height 24
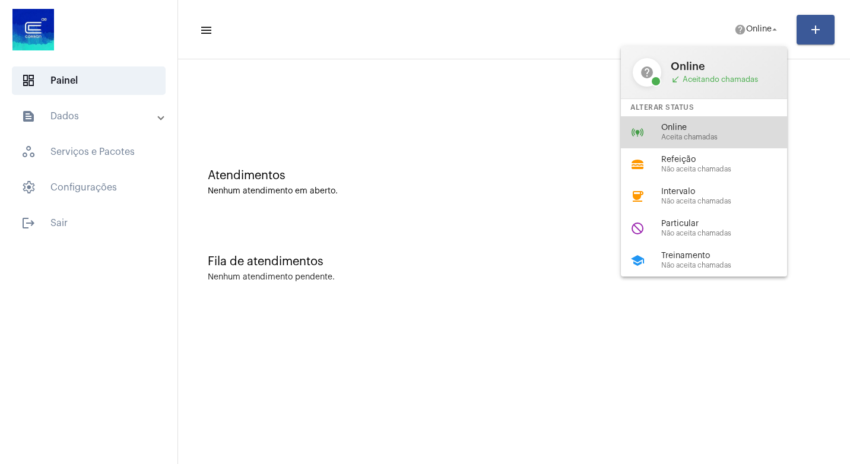
click at [722, 124] on span "Online" at bounding box center [728, 127] width 135 height 9
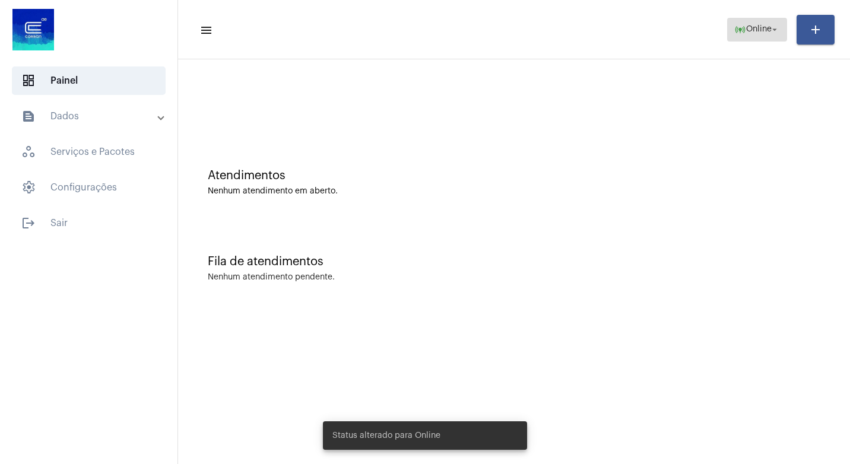
click at [760, 23] on span "online_prediction Online arrow_drop_down" at bounding box center [757, 28] width 46 height 21
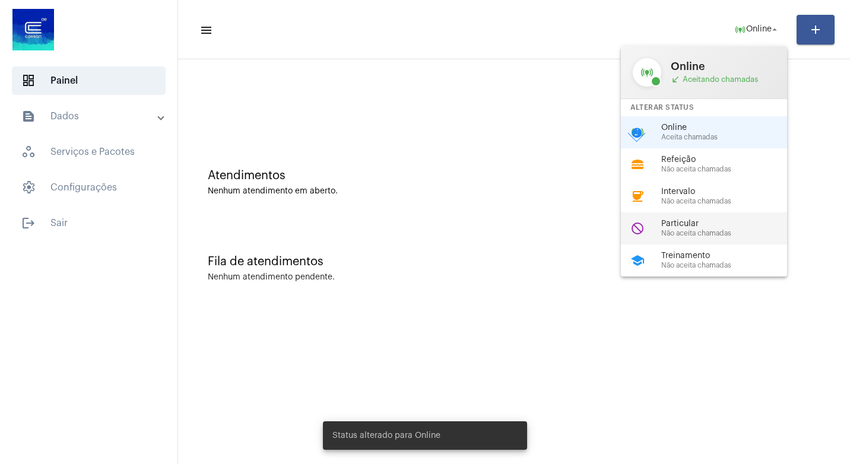
click at [734, 234] on span "Não aceita chamadas" at bounding box center [728, 234] width 135 height 8
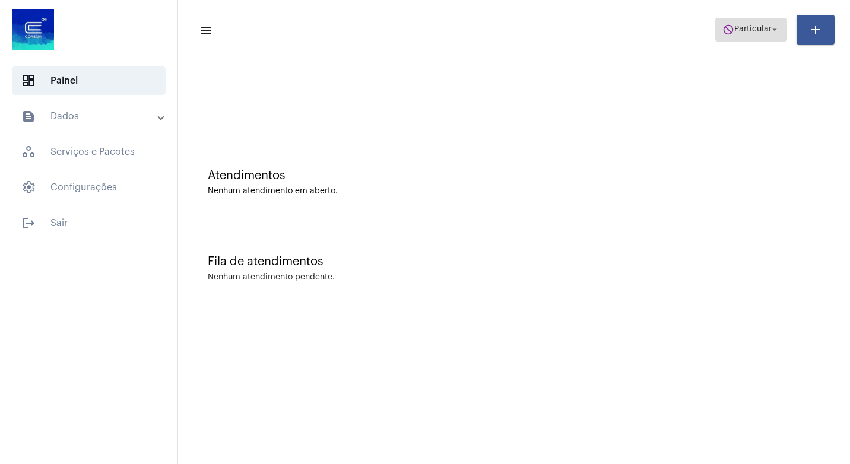
click at [738, 27] on span "Particular" at bounding box center [752, 30] width 37 height 8
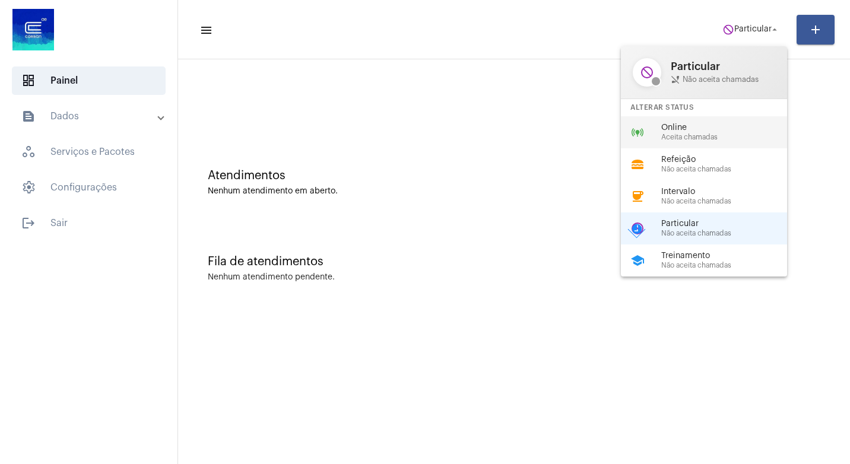
click at [753, 126] on span "Online" at bounding box center [728, 127] width 135 height 9
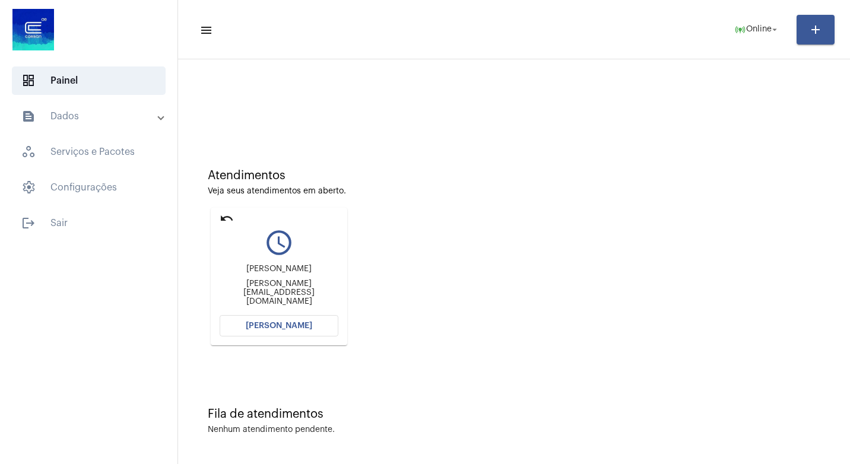
click at [293, 320] on button "[PERSON_NAME]" at bounding box center [279, 325] width 119 height 21
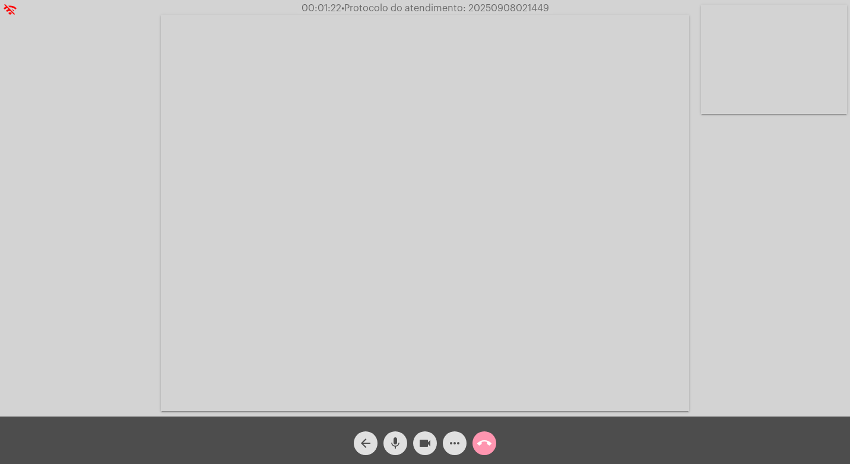
click at [413, 442] on div "videocam" at bounding box center [425, 441] width 30 height 30
click at [395, 440] on mat-icon "mic" at bounding box center [395, 443] width 14 height 14
click at [391, 441] on mat-icon "mic_off" at bounding box center [395, 443] width 14 height 14
click at [424, 448] on mat-icon "videocam_off" at bounding box center [425, 443] width 14 height 14
click at [419, 433] on span "videocam" at bounding box center [425, 443] width 14 height 24
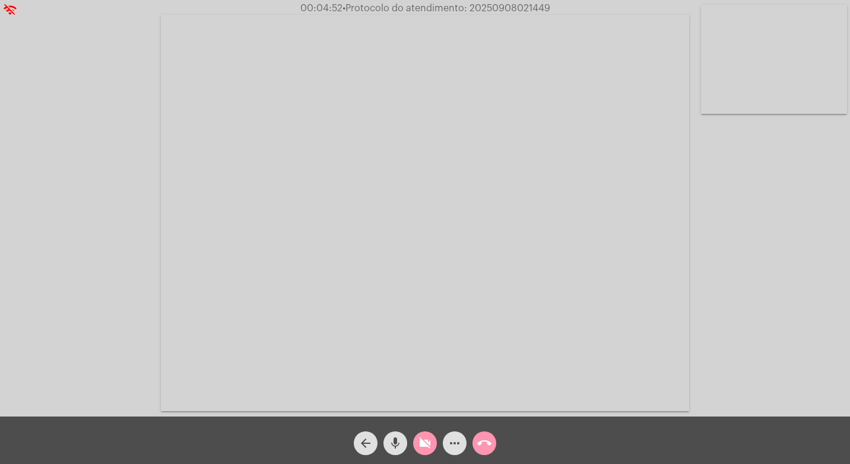
click at [390, 437] on mat-icon "mic" at bounding box center [395, 443] width 14 height 14
click at [542, 7] on span "• Protocolo do atendimento: 20250908021449" at bounding box center [446, 8] width 208 height 9
copy span "20250908021449"
click at [445, 150] on video at bounding box center [425, 213] width 528 height 396
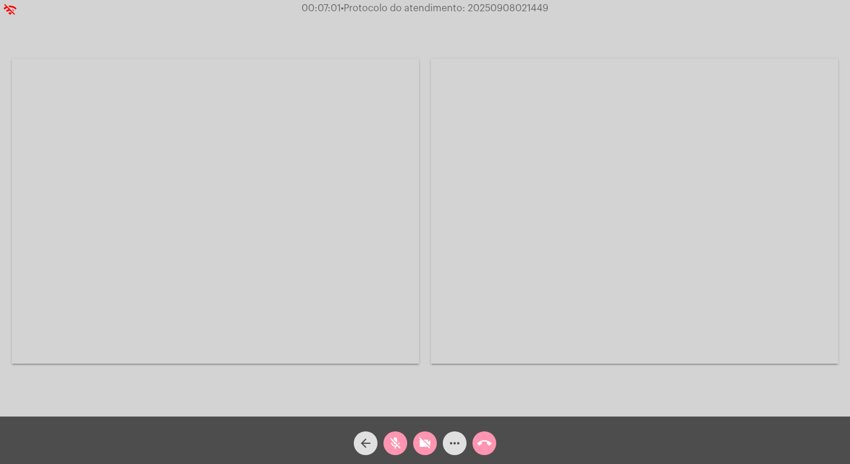
click at [281, 164] on video at bounding box center [215, 211] width 407 height 305
click at [421, 450] on mat-icon "videocam_off" at bounding box center [425, 443] width 14 height 14
click at [391, 439] on mat-icon "mic_off" at bounding box center [395, 443] width 14 height 14
click at [453, 450] on mat-icon "more_horiz" at bounding box center [455, 443] width 14 height 14
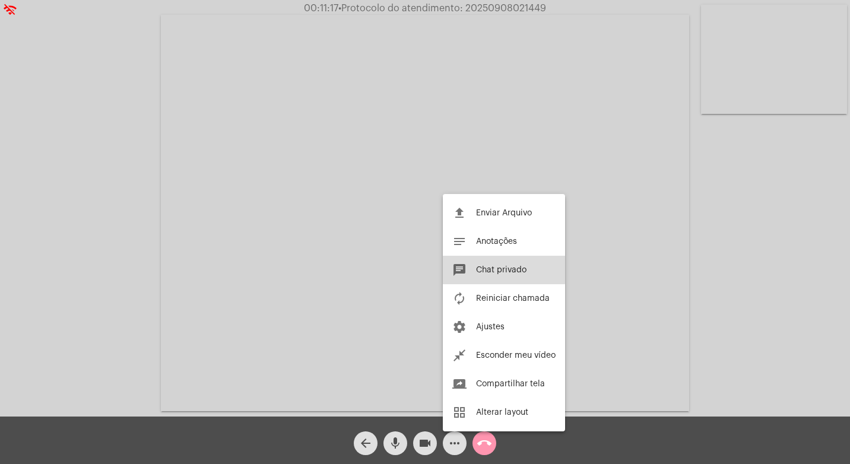
click at [499, 268] on span "Chat privado" at bounding box center [501, 270] width 50 height 8
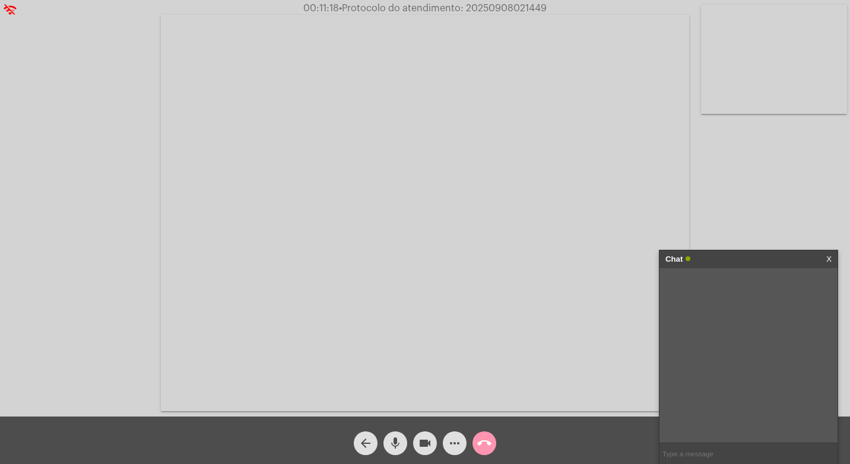
click at [720, 448] on input "text" at bounding box center [748, 453] width 178 height 21
paste input "20250908021449"
type input "20250908021449"
click at [423, 441] on mat-icon "videocam" at bounding box center [425, 443] width 14 height 14
drag, startPoint x: 368, startPoint y: 439, endPoint x: 375, endPoint y: 441, distance: 6.8
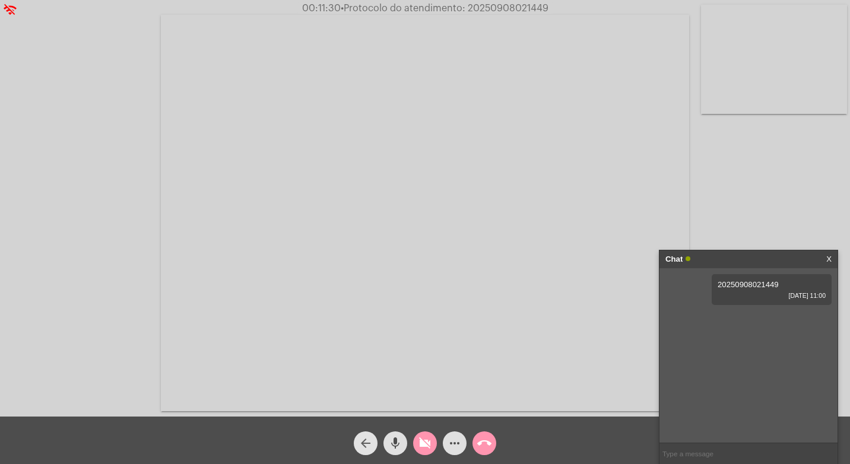
click at [370, 440] on mat-icon "arrow_back" at bounding box center [365, 443] width 14 height 14
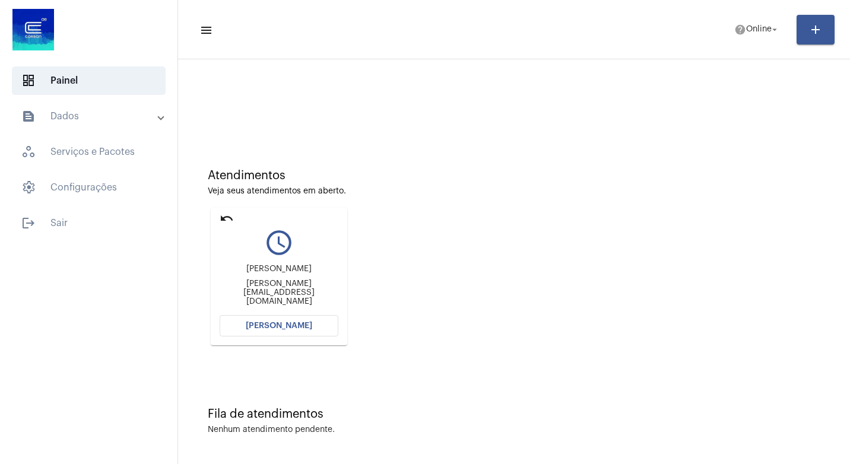
click at [306, 318] on button "[PERSON_NAME]" at bounding box center [279, 325] width 119 height 21
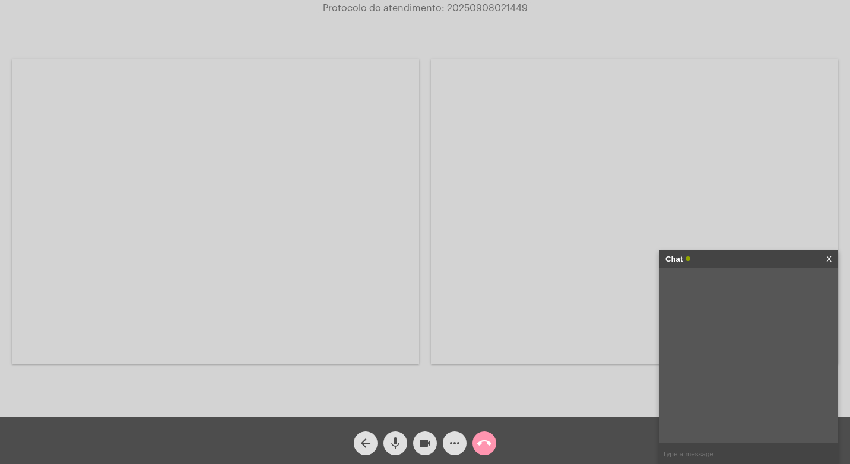
click at [428, 442] on mat-icon "videocam" at bounding box center [425, 443] width 14 height 14
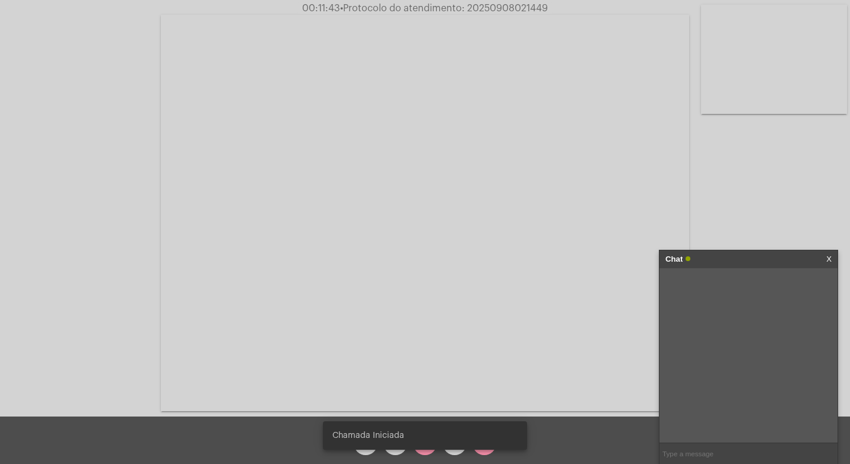
click at [393, 449] on snack-bar-container "Chamada Iniciada" at bounding box center [425, 435] width 204 height 28
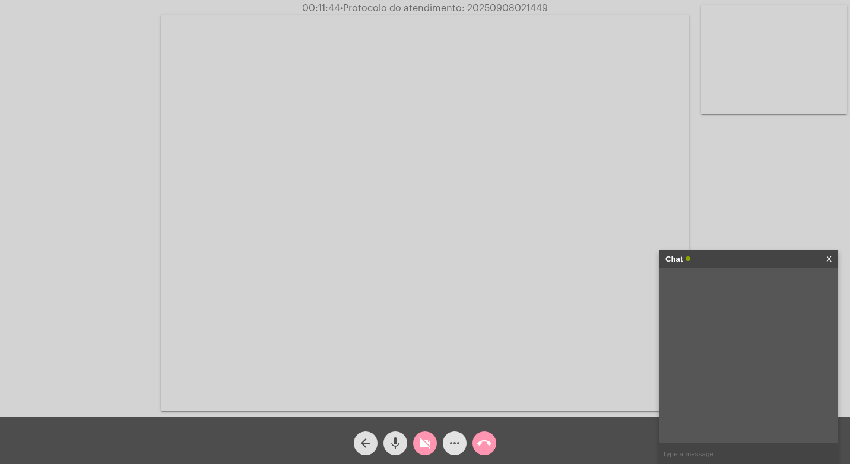
click at [449, 442] on mat-icon "more_horiz" at bounding box center [455, 443] width 14 height 14
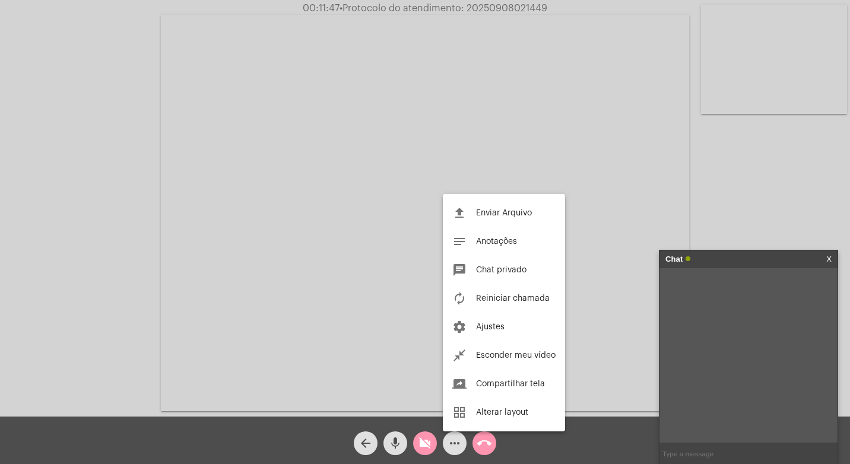
click at [481, 445] on div at bounding box center [425, 232] width 850 height 464
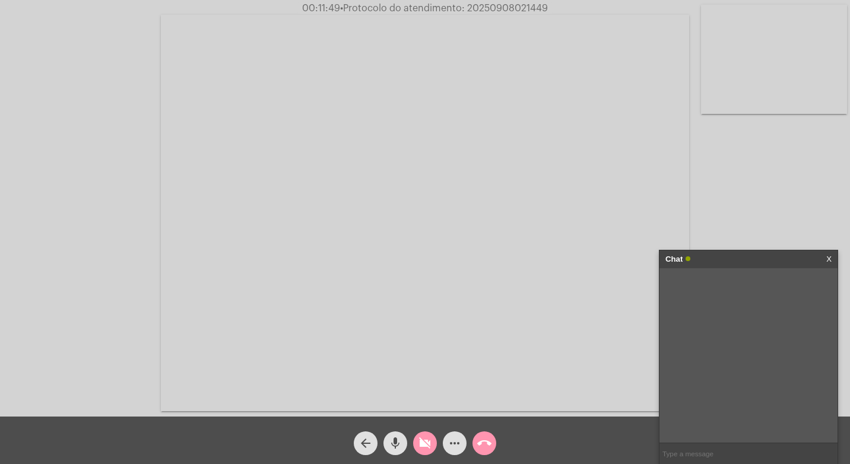
click at [478, 445] on mat-icon "call_end" at bounding box center [484, 443] width 14 height 14
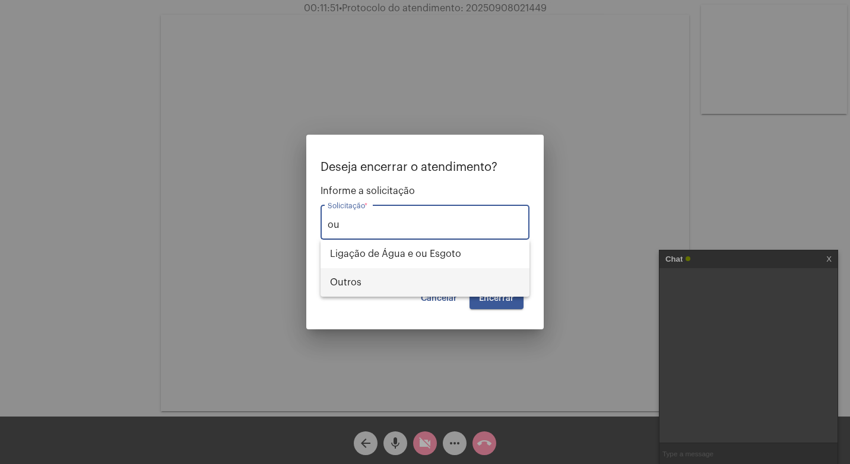
click at [488, 281] on span "Outros" at bounding box center [425, 282] width 190 height 28
type input "Outros"
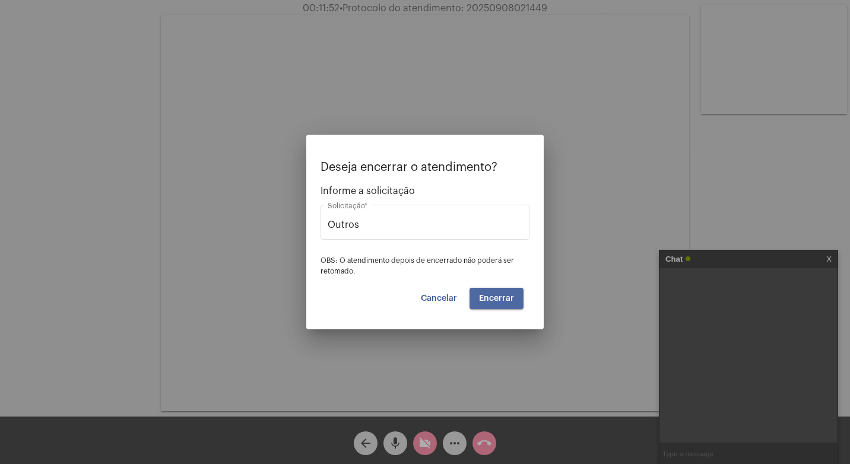
click at [501, 297] on span "Encerrar" at bounding box center [496, 298] width 35 height 8
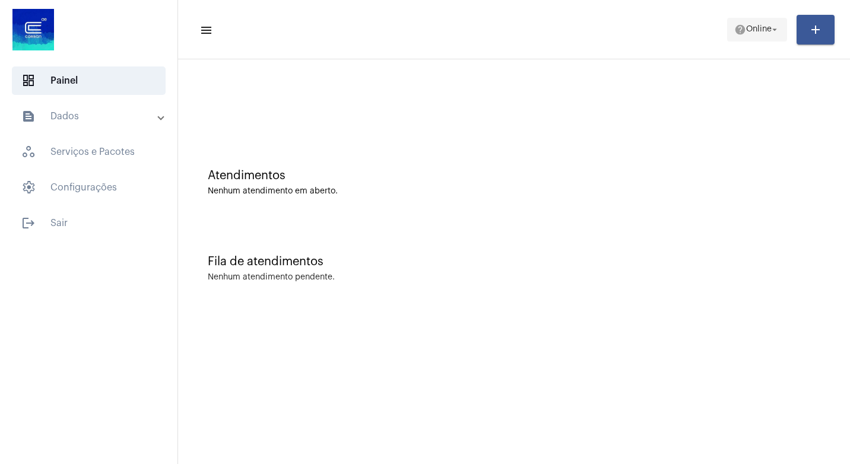
click at [748, 26] on span "Online" at bounding box center [759, 30] width 26 height 8
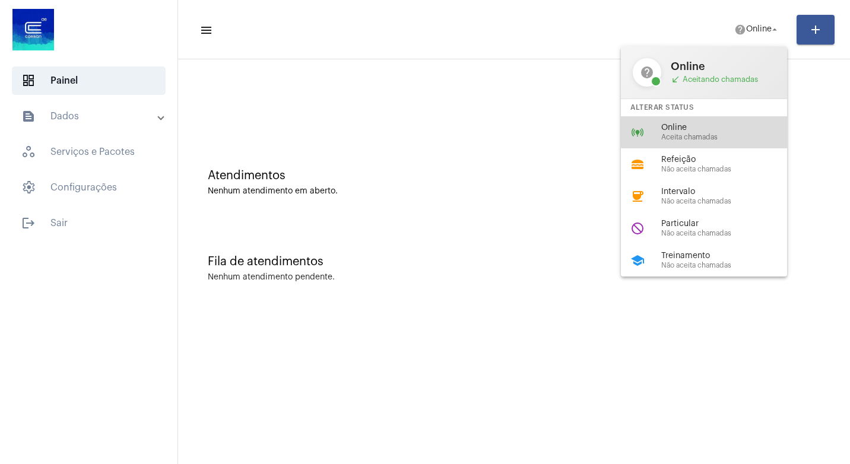
click at [714, 126] on span "Online" at bounding box center [728, 127] width 135 height 9
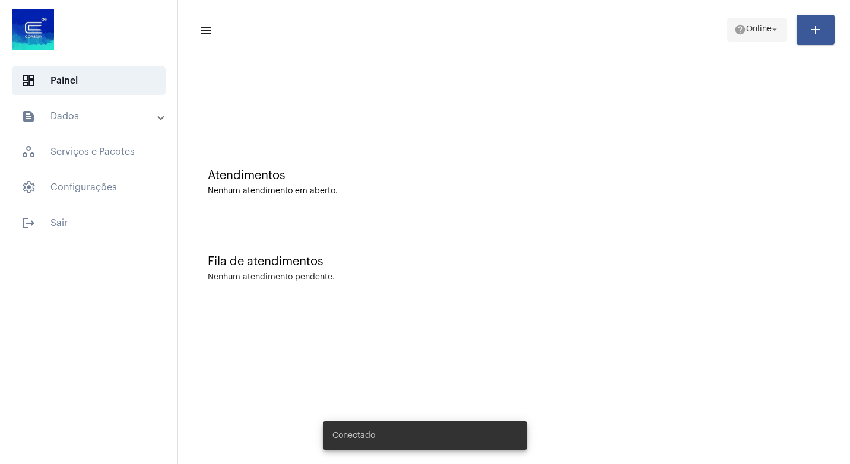
click at [732, 41] on button "help Online arrow_drop_down" at bounding box center [757, 30] width 60 height 24
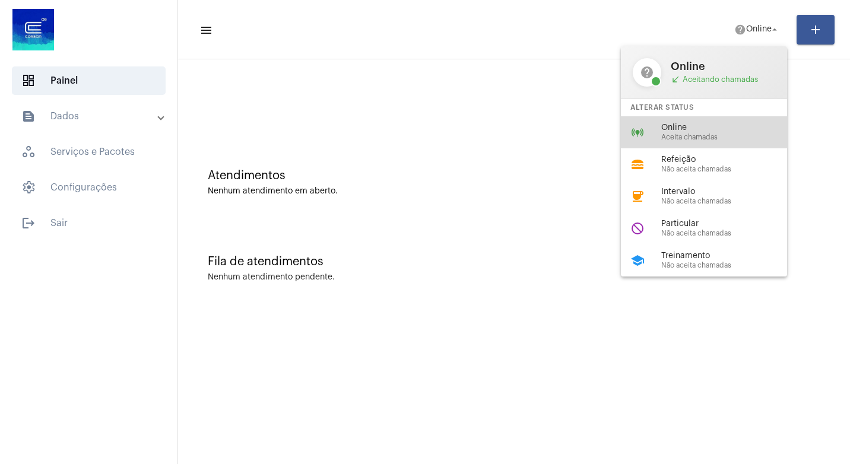
click at [735, 135] on span "Aceita chamadas" at bounding box center [728, 138] width 135 height 8
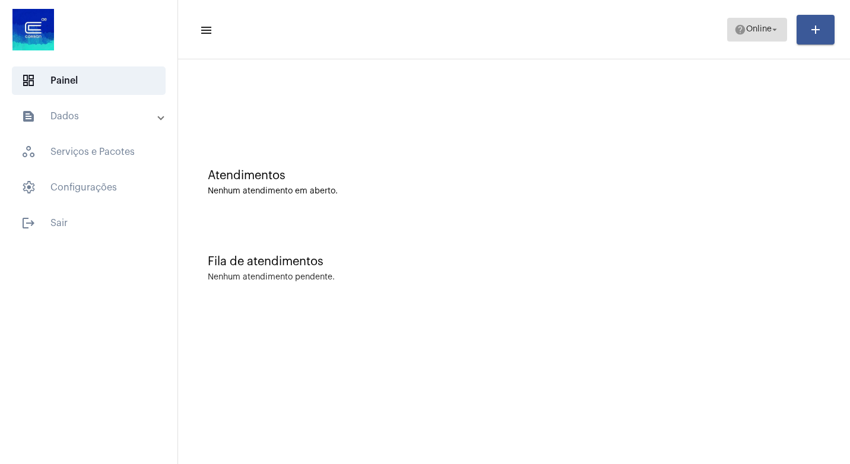
click at [774, 28] on mat-icon "arrow_drop_down" at bounding box center [774, 29] width 11 height 11
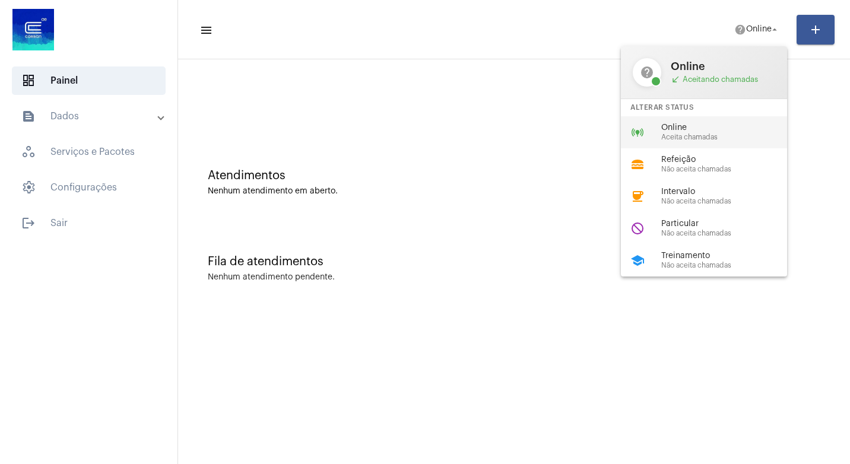
click at [672, 120] on div "online_prediction Online Aceita chamadas" at bounding box center [713, 132] width 185 height 32
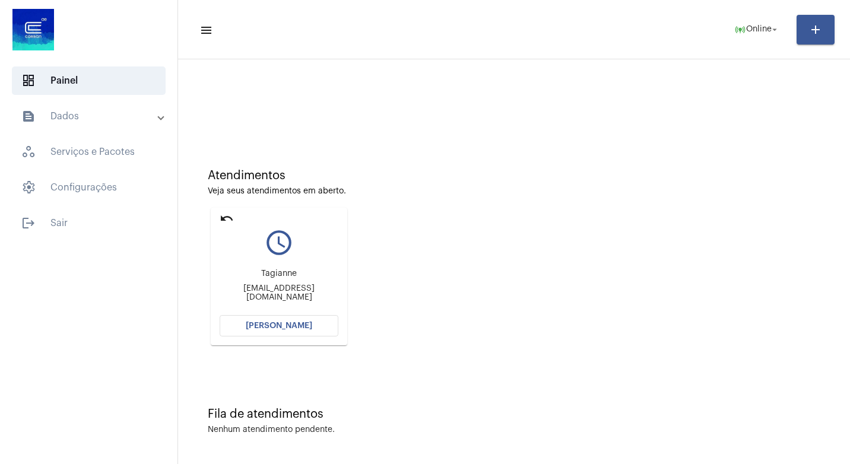
click at [223, 210] on mat-card "undo query_builder Tagianne Naniempresa@gmail.com Abrir Chamada" at bounding box center [279, 277] width 137 height 138
click at [229, 211] on mat-icon "undo" at bounding box center [227, 218] width 14 height 14
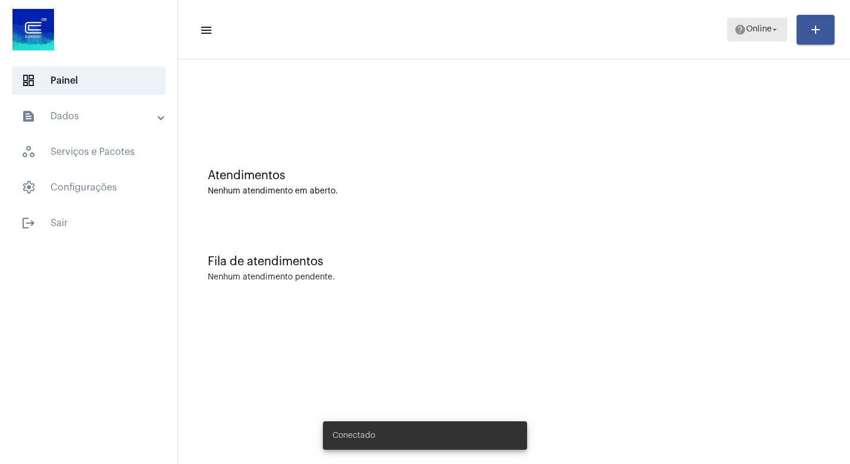
click at [753, 32] on span "Online" at bounding box center [759, 30] width 26 height 8
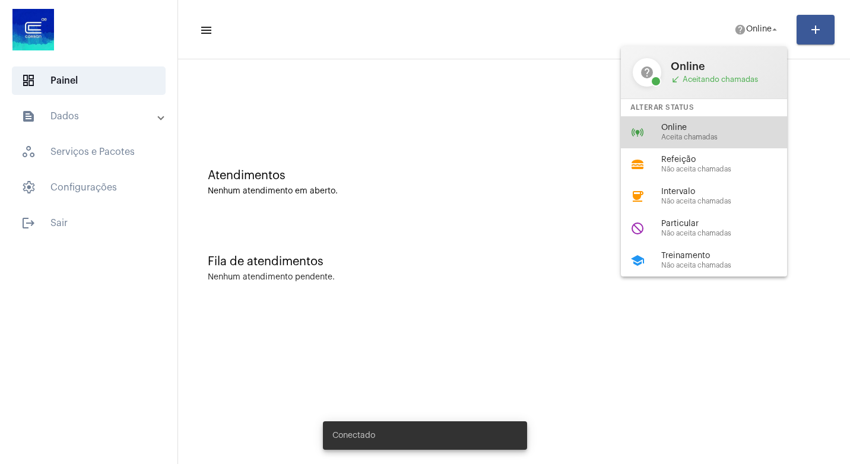
click at [699, 145] on div "online_prediction Online Aceita chamadas" at bounding box center [713, 132] width 185 height 32
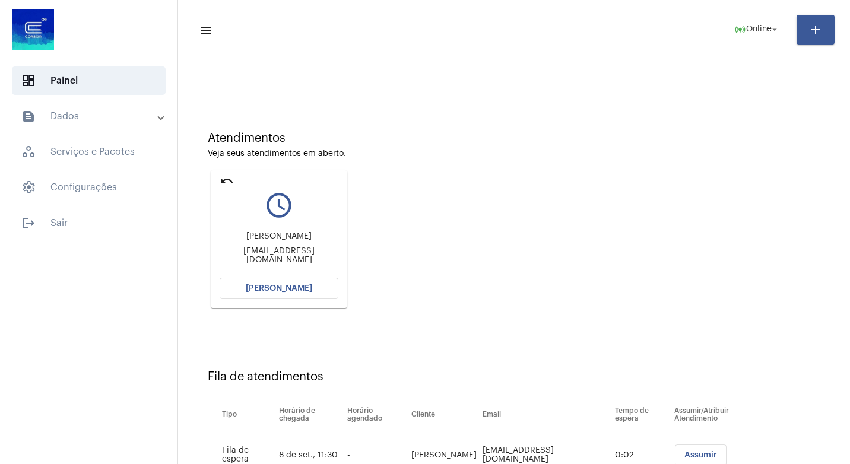
scroll to position [85, 0]
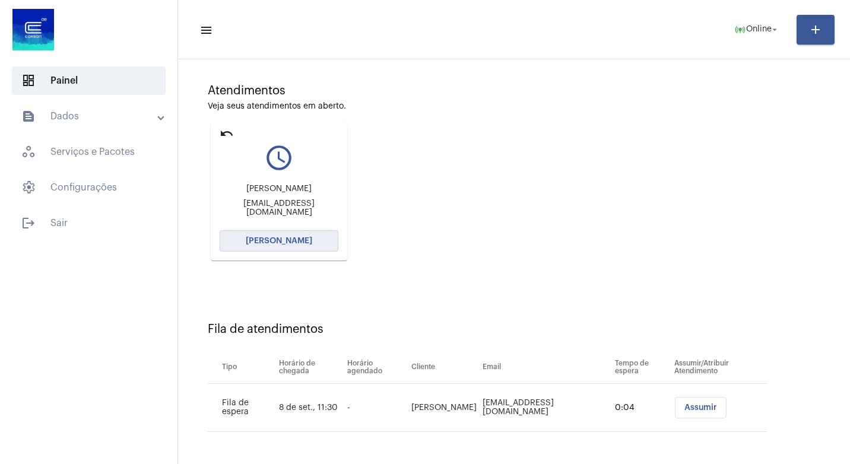
click at [283, 243] on span "[PERSON_NAME]" at bounding box center [279, 241] width 66 height 8
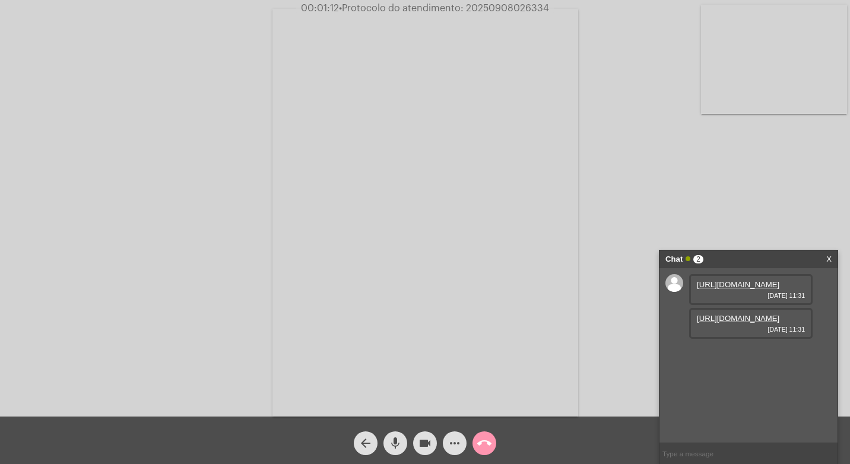
click at [763, 289] on link "[URL][DOMAIN_NAME]" at bounding box center [738, 284] width 82 height 9
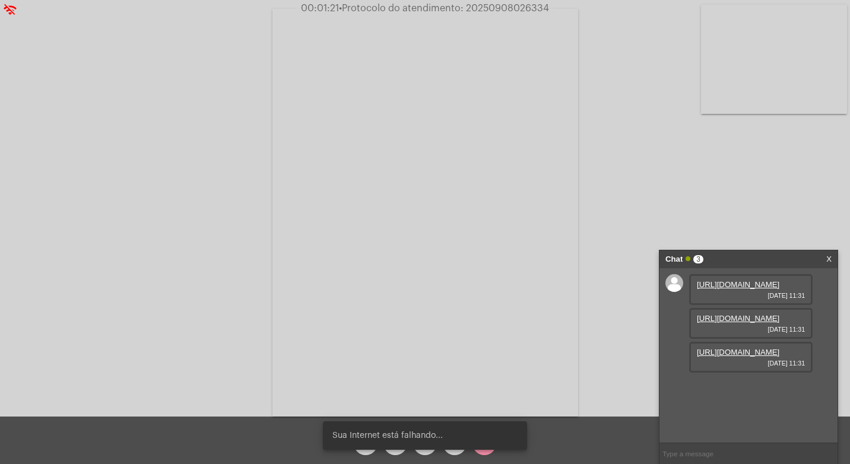
click at [761, 323] on link "[URL][DOMAIN_NAME]" at bounding box center [738, 318] width 82 height 9
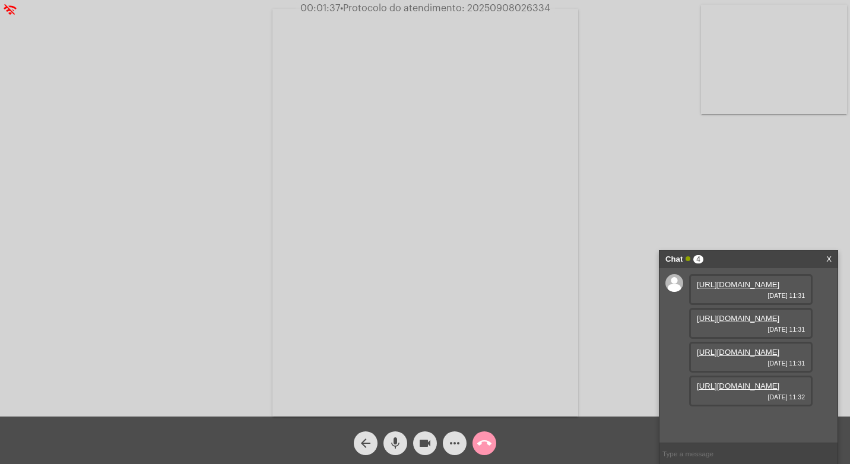
scroll to position [71, 0]
click at [740, 367] on div "[URL][DOMAIN_NAME] [DATE] 11:31" at bounding box center [750, 357] width 123 height 31
click at [738, 357] on link "[URL][DOMAIN_NAME]" at bounding box center [738, 352] width 82 height 9
click at [828, 358] on div "[URL][DOMAIN_NAME] [DATE] 11:31 [URL][DOMAIN_NAME] [DATE] 11:31 [URL][DOMAIN_NA…" at bounding box center [748, 355] width 178 height 174
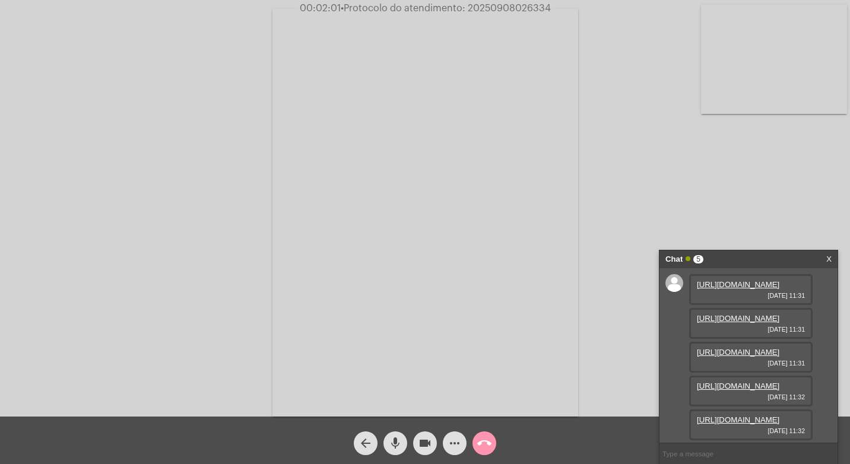
click at [754, 382] on link "[URL][DOMAIN_NAME]" at bounding box center [738, 386] width 82 height 9
click at [754, 415] on link "[URL][DOMAIN_NAME]" at bounding box center [738, 419] width 82 height 9
click at [420, 442] on mat-icon "videocam" at bounding box center [425, 443] width 14 height 14
click at [420, 442] on mat-icon "videocam_off" at bounding box center [425, 443] width 14 height 14
click at [420, 442] on mat-icon "videocam" at bounding box center [425, 443] width 14 height 14
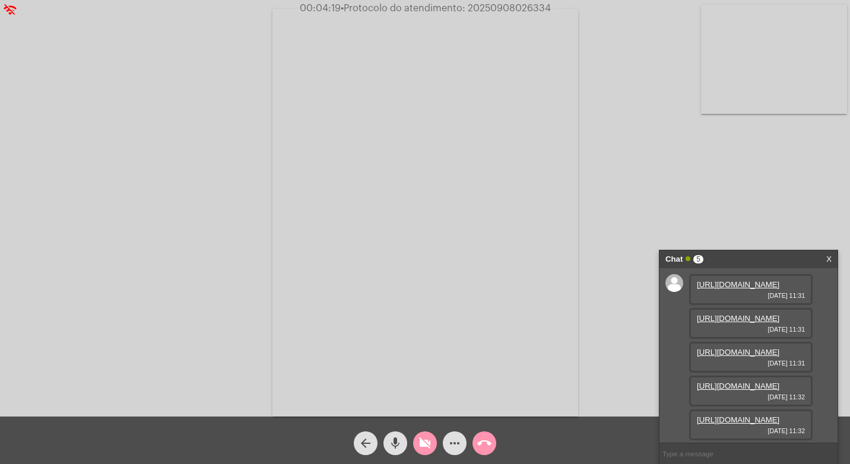
drag, startPoint x: 431, startPoint y: 448, endPoint x: 383, endPoint y: 272, distance: 181.4
click at [423, 445] on mat-icon "videocam_off" at bounding box center [425, 443] width 14 height 14
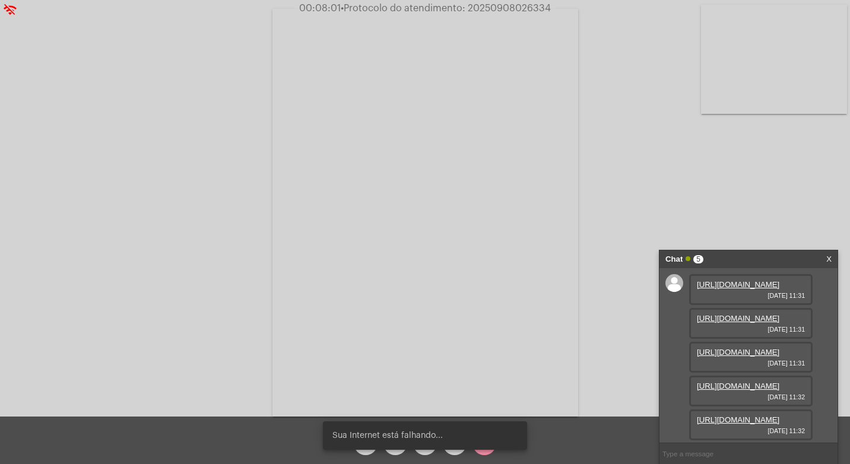
scroll to position [0, 0]
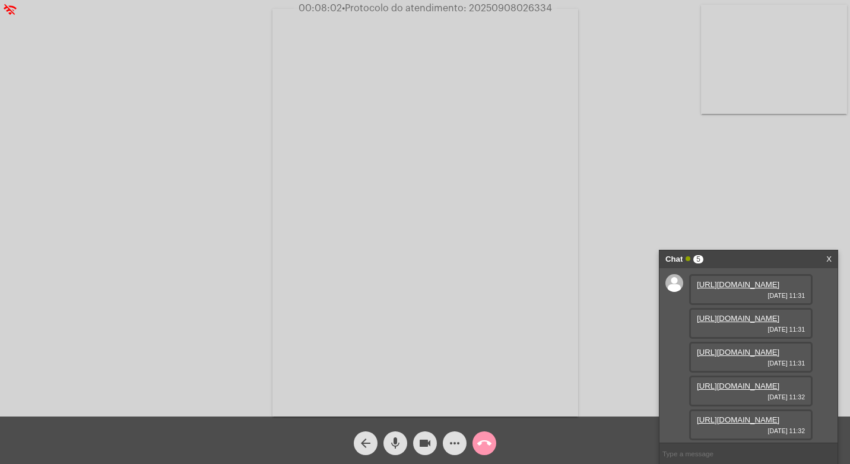
click at [742, 323] on link "[URL][DOMAIN_NAME]" at bounding box center [738, 318] width 82 height 9
click at [766, 157] on div "Acessando Câmera e Microfone..." at bounding box center [425, 211] width 848 height 417
click at [750, 289] on link "[URL][DOMAIN_NAME]" at bounding box center [738, 284] width 82 height 9
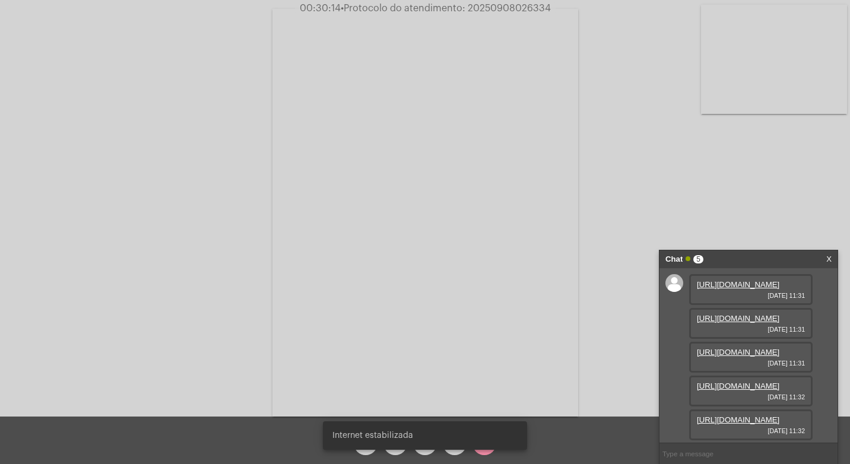
click at [477, 4] on span "• Protocolo do atendimento: 20250908026334" at bounding box center [446, 8] width 210 height 9
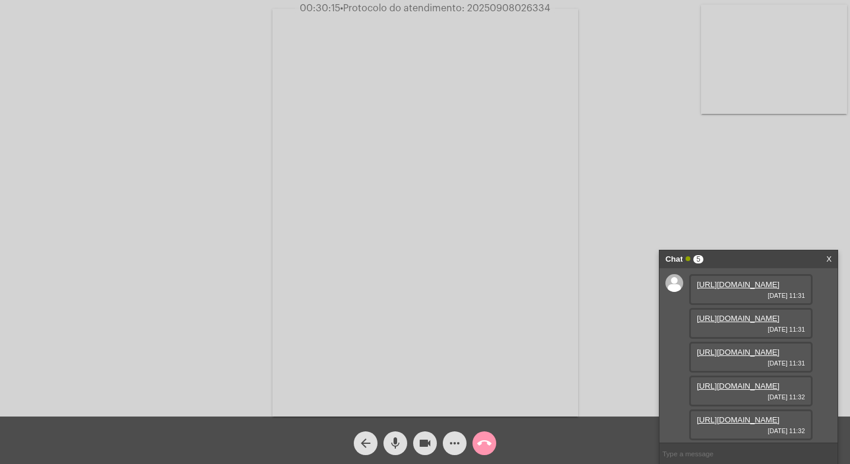
copy span "20250908026334"
click at [430, 208] on video at bounding box center [425, 213] width 306 height 408
click at [220, 320] on video at bounding box center [199, 212] width 306 height 408
click at [462, 440] on button "more_horiz" at bounding box center [455, 443] width 24 height 24
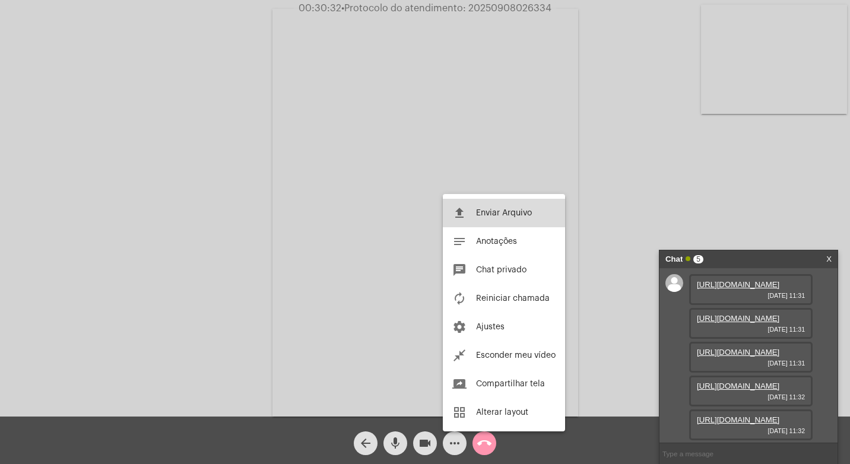
click at [466, 209] on button "file_upload Enviar Arquivo" at bounding box center [504, 213] width 122 height 28
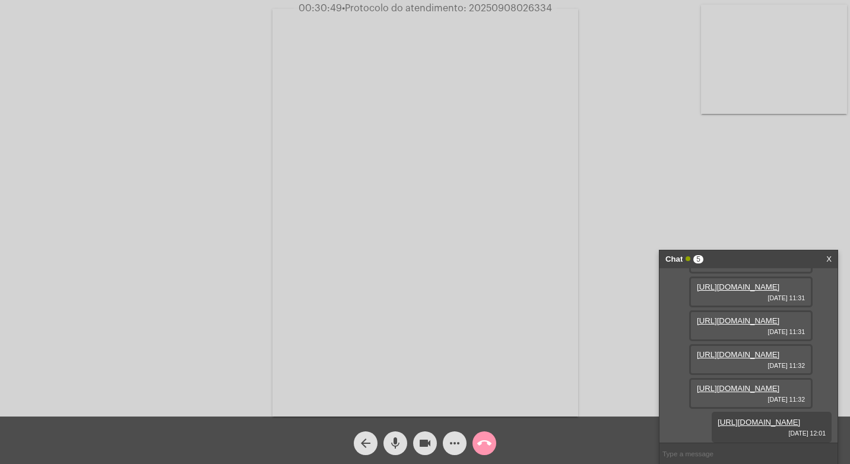
scroll to position [192, 0]
copy span "20250908026334"
click at [685, 450] on input "text" at bounding box center [748, 453] width 178 height 21
paste input "20250908026334"
type input "20250908026334"
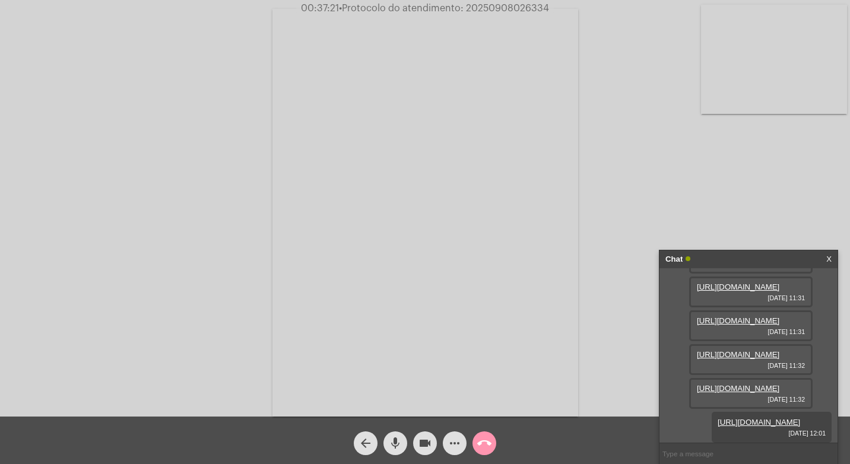
scroll to position [226, 0]
click at [415, 431] on div "videocam" at bounding box center [425, 441] width 30 height 30
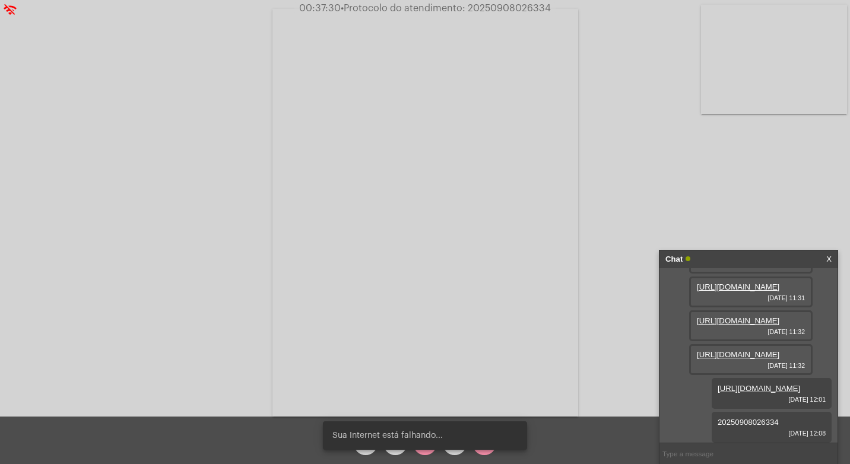
click at [383, 439] on body "wifi_off 00:37:30 • Protocolo do atendimento: 20250908026334 Acessando Câmera e…" at bounding box center [425, 232] width 850 height 464
click at [446, 446] on snack-bar-container "Sua Internet está falhando..." at bounding box center [425, 435] width 204 height 28
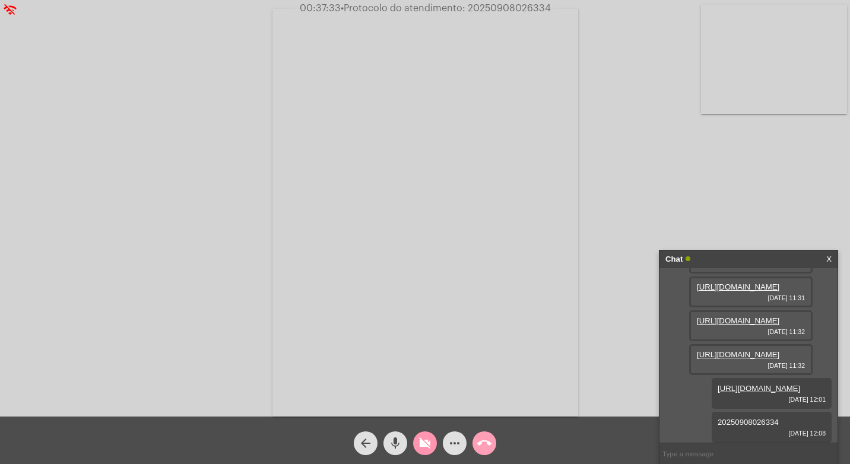
click at [481, 445] on mat-icon "call_end" at bounding box center [484, 443] width 14 height 14
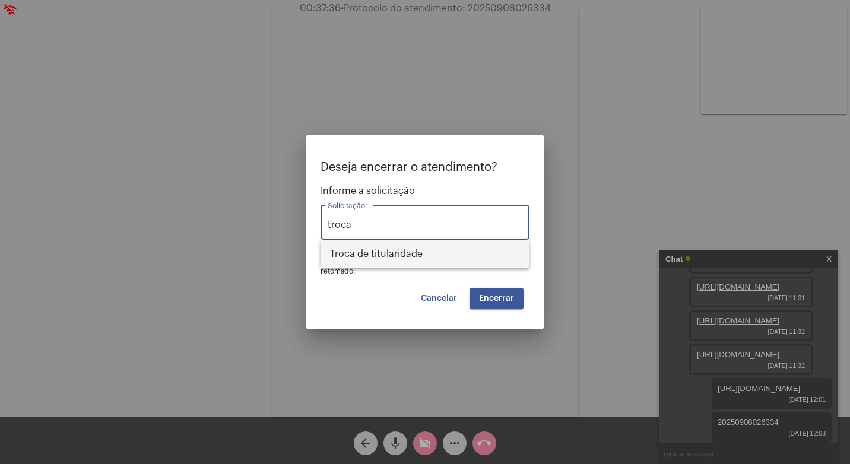
click at [438, 249] on span "Troca de titularidade" at bounding box center [425, 254] width 190 height 28
type input "Troca de titularidade"
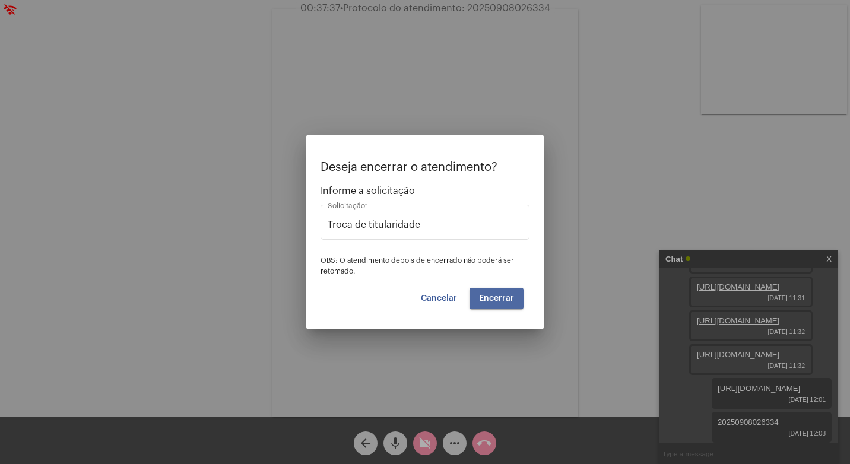
click at [523, 300] on button "Encerrar" at bounding box center [496, 298] width 54 height 21
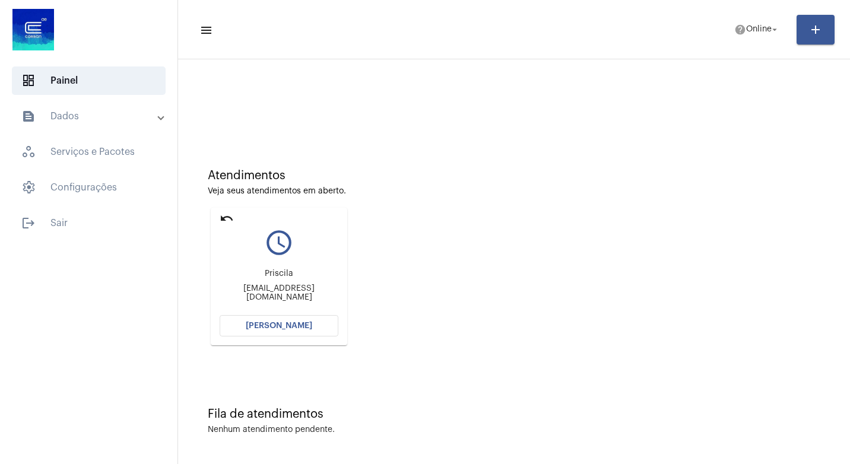
click at [219, 215] on mat-card "undo query_builder Priscila [EMAIL_ADDRESS][DOMAIN_NAME] [PERSON_NAME]" at bounding box center [279, 277] width 137 height 138
click at [226, 218] on mat-icon "undo" at bounding box center [227, 218] width 14 height 14
click at [220, 217] on mat-icon "undo" at bounding box center [227, 218] width 14 height 14
click at [268, 334] on button "[PERSON_NAME]" at bounding box center [279, 325] width 119 height 21
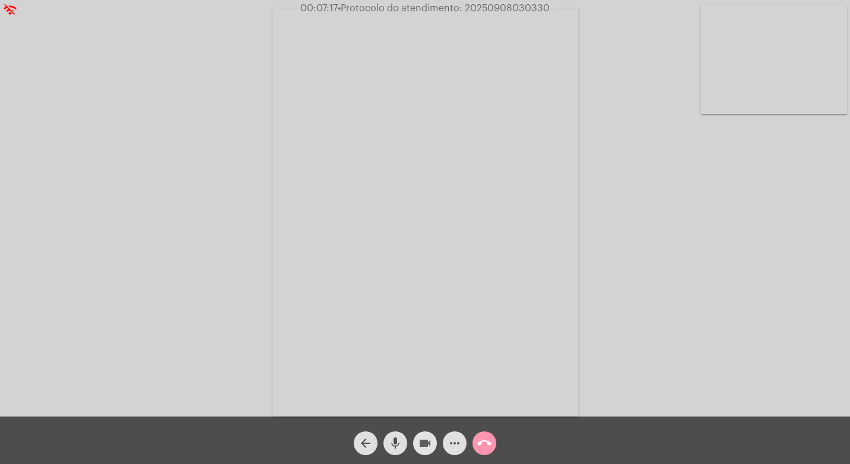
click at [427, 440] on mat-icon "videocam" at bounding box center [425, 443] width 14 height 14
click at [408, 448] on div "mic" at bounding box center [395, 441] width 30 height 30
click at [393, 444] on mat-icon "mic_off" at bounding box center [395, 443] width 14 height 14
click at [417, 444] on button "videocam_off" at bounding box center [425, 443] width 24 height 24
click at [424, 441] on mat-icon "videocam" at bounding box center [425, 443] width 14 height 14
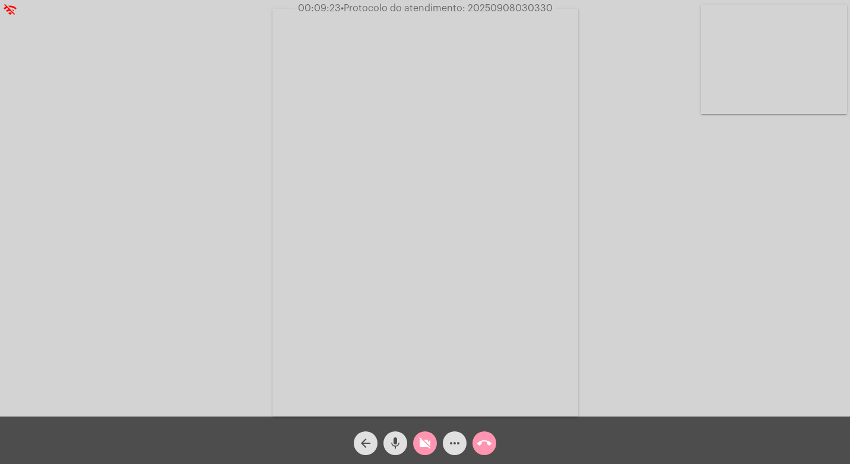
click at [408, 440] on div "mic" at bounding box center [395, 441] width 30 height 30
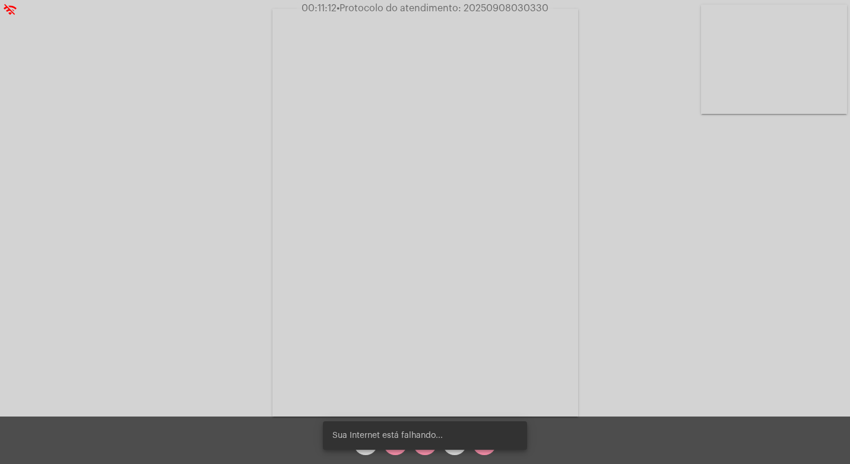
click at [418, 458] on div "Sua Internet está falhando..." at bounding box center [425, 435] width 233 height 57
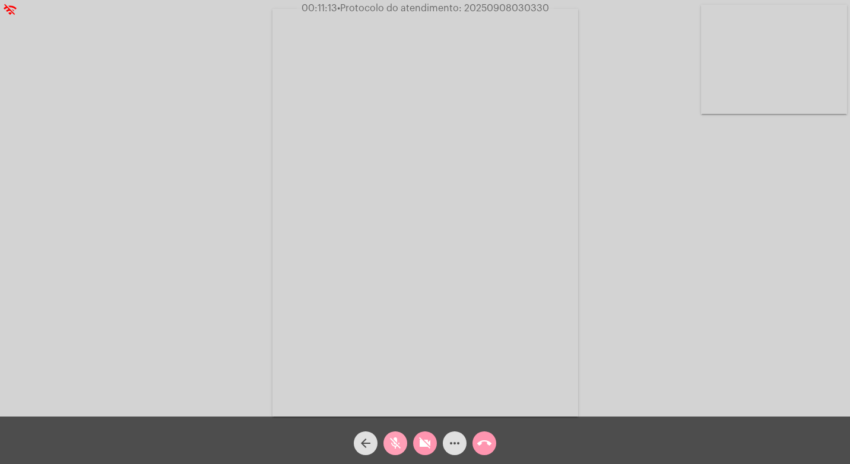
click at [391, 439] on mat-icon "mic_off" at bounding box center [395, 443] width 14 height 14
click at [424, 436] on span "videocam_off" at bounding box center [425, 443] width 14 height 24
click at [434, 439] on button "videocam" at bounding box center [425, 443] width 24 height 24
click at [400, 440] on mat-icon "mic" at bounding box center [395, 443] width 14 height 14
click at [412, 446] on div "videocam_off" at bounding box center [425, 441] width 30 height 30
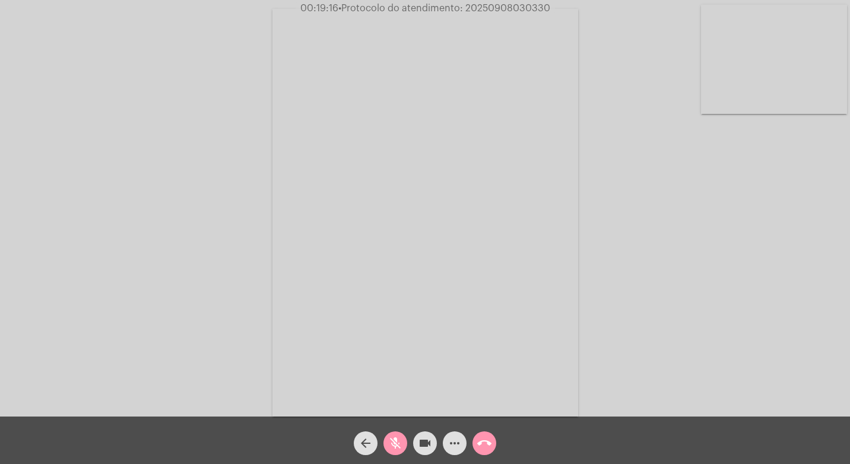
click at [386, 453] on div "mic_off" at bounding box center [395, 441] width 30 height 30
click at [520, 6] on span "• Protocolo do atendimento: 20250908030330" at bounding box center [444, 8] width 212 height 9
click at [520, 6] on span "• Protocolo do atendimento: 20250908030330" at bounding box center [445, 8] width 212 height 9
copy span "20250908030330"
click at [459, 432] on span "more_horiz" at bounding box center [455, 443] width 14 height 24
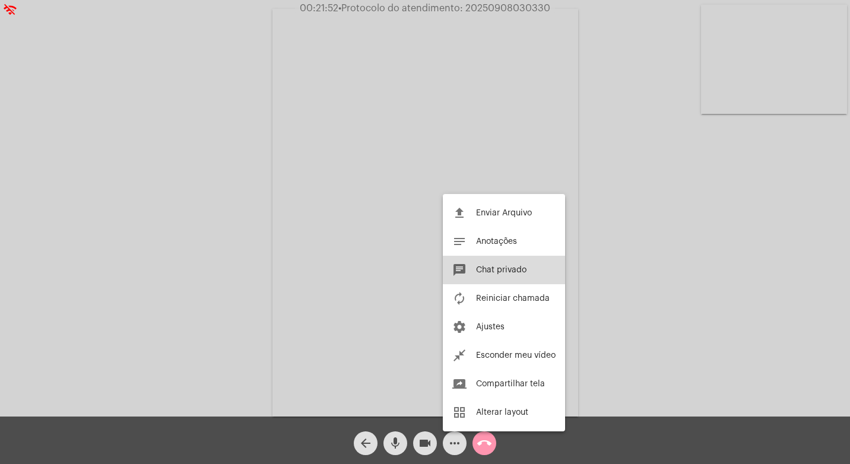
click at [502, 265] on button "chat Chat privado" at bounding box center [504, 270] width 122 height 28
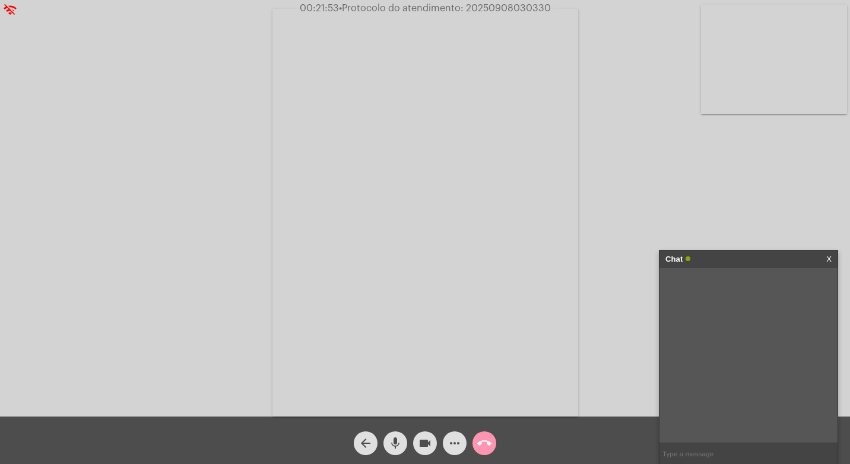
click at [676, 455] on input "text" at bounding box center [748, 453] width 178 height 21
paste input "20250908030330"
type input "20250908030330"
click at [625, 323] on div "Acessando Câmera e Microfone..." at bounding box center [425, 211] width 848 height 417
click at [427, 446] on mat-icon "videocam" at bounding box center [425, 443] width 14 height 14
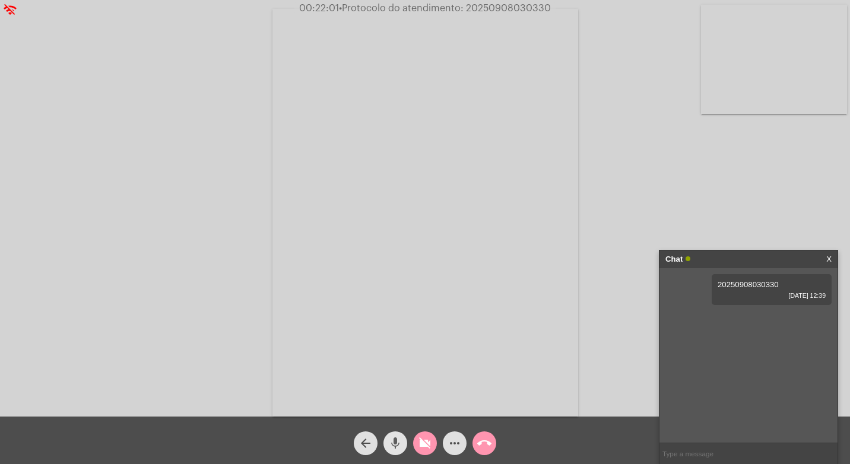
click at [402, 439] on button "mic" at bounding box center [395, 443] width 24 height 24
click at [488, 445] on mat-icon "call_end" at bounding box center [484, 443] width 14 height 14
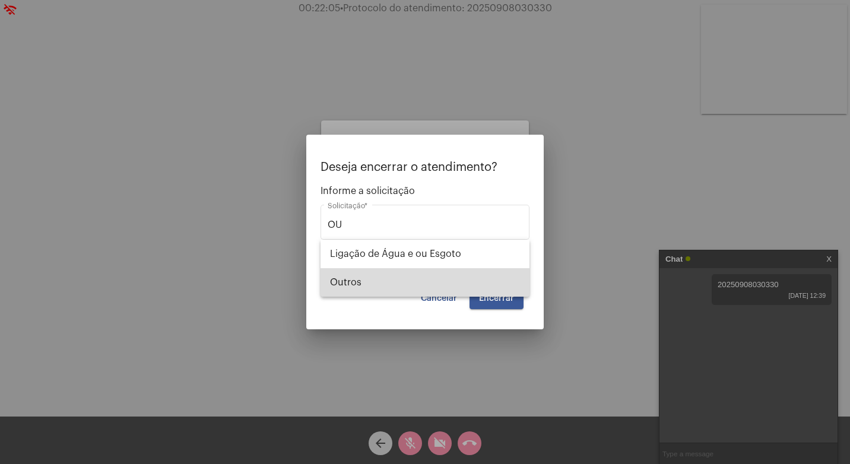
click at [437, 281] on span "Outros" at bounding box center [425, 282] width 190 height 28
type input "Outros"
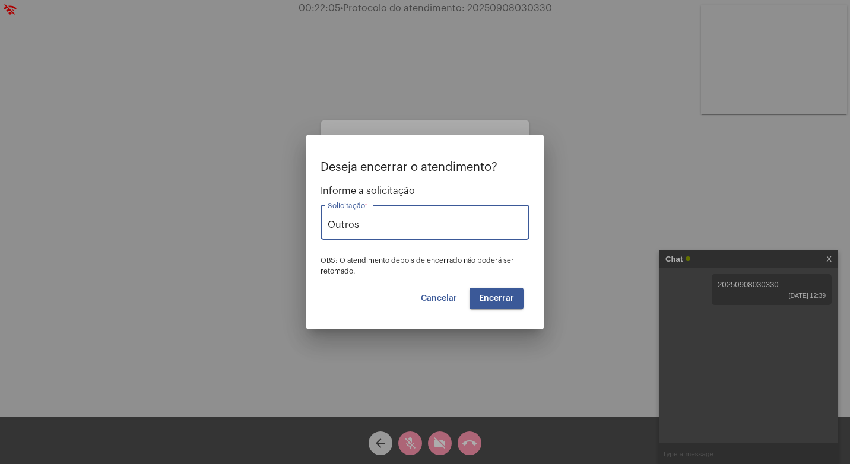
click at [488, 294] on button "Encerrar" at bounding box center [496, 298] width 54 height 21
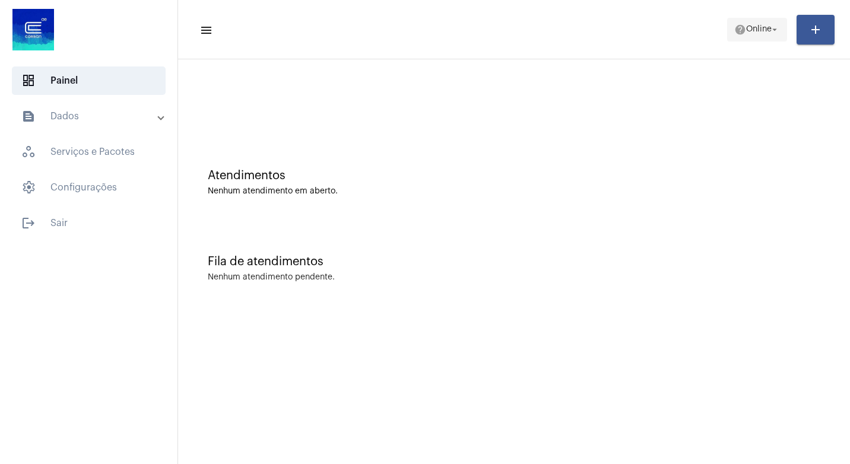
click at [740, 30] on mat-icon "help" at bounding box center [740, 30] width 12 height 12
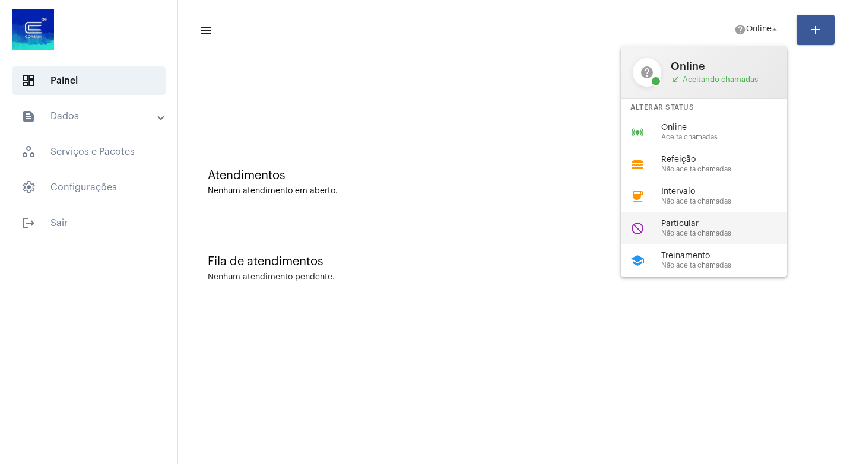
click at [707, 220] on span "Particular" at bounding box center [728, 224] width 135 height 9
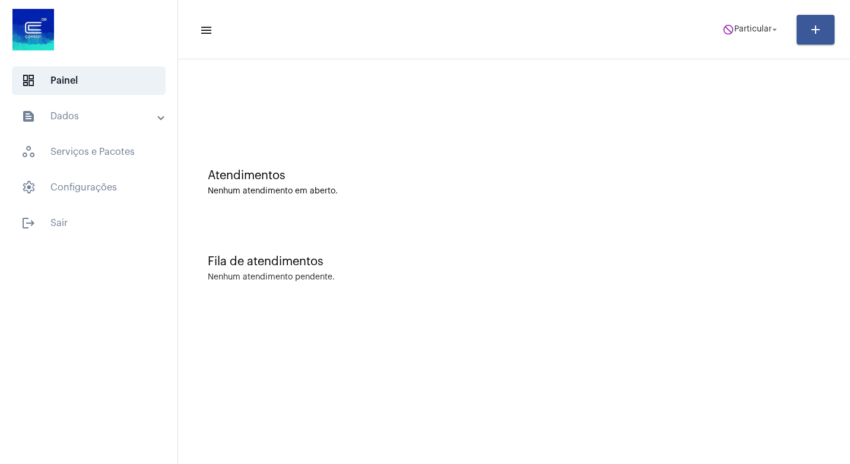
click at [710, 30] on mat-toolbar-row "menu do_not_disturb Particular arrow_drop_down add" at bounding box center [514, 30] width 672 height 38
click at [735, 30] on span "Particular" at bounding box center [752, 30] width 37 height 8
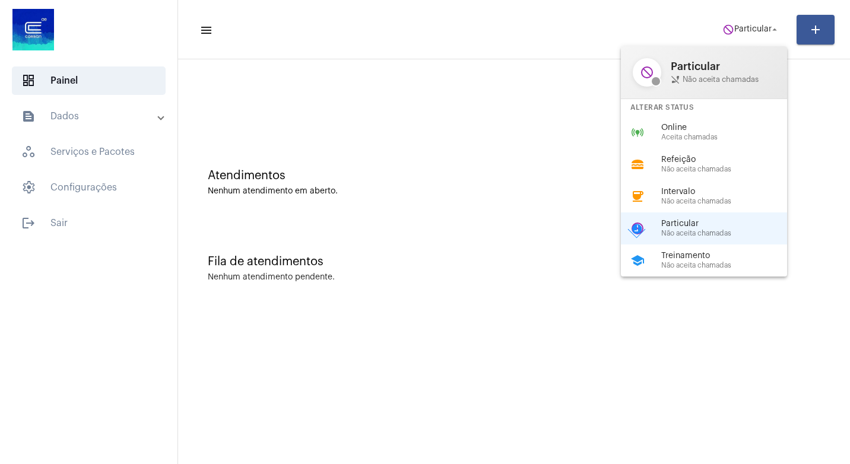
click at [732, 113] on div "Alterar Status" at bounding box center [704, 107] width 166 height 17
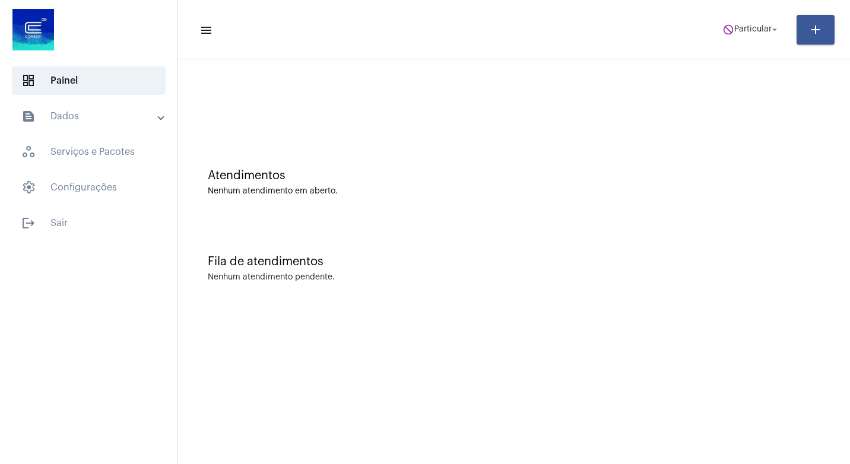
click at [706, 41] on mat-toolbar-row "menu do_not_disturb Particular arrow_drop_down add" at bounding box center [514, 30] width 672 height 38
click at [738, 34] on span "do_not_disturb Particular arrow_drop_down" at bounding box center [751, 28] width 58 height 21
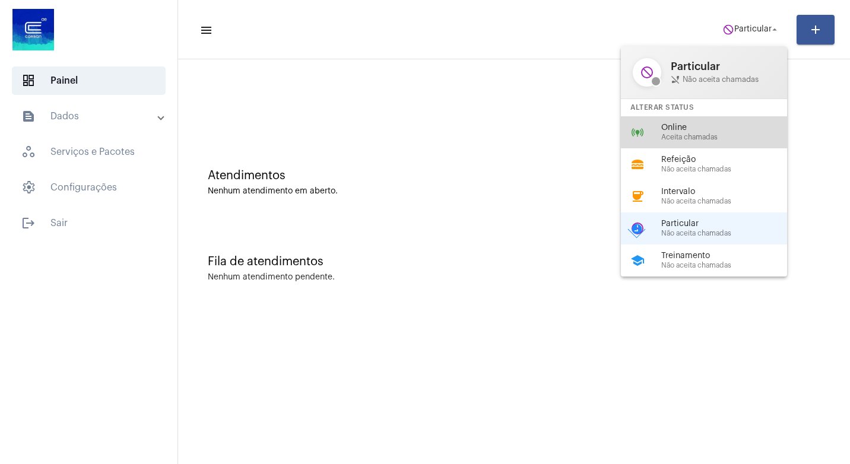
click at [733, 117] on div "online_prediction Online Aceita chamadas" at bounding box center [713, 132] width 185 height 32
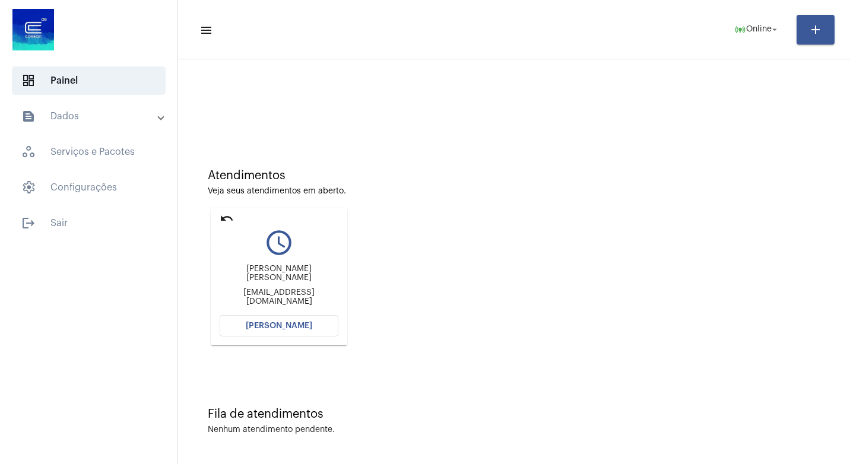
click at [224, 218] on mat-icon "undo" at bounding box center [227, 218] width 14 height 14
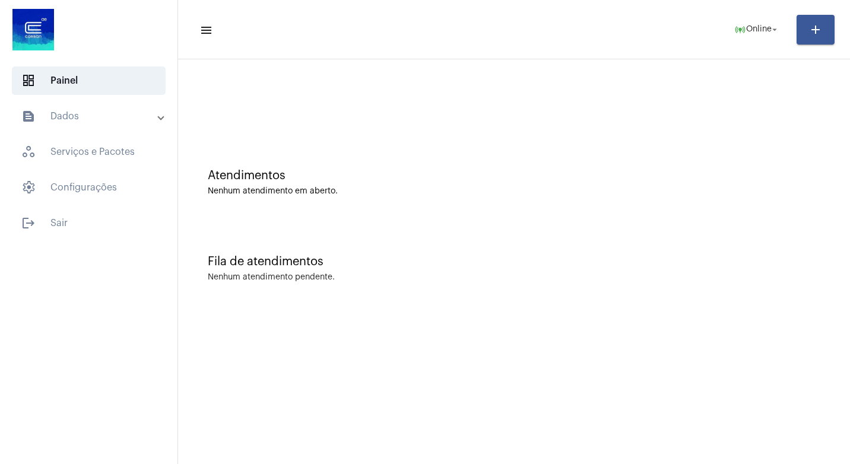
click at [78, 113] on mat-panel-title "text_snippet_outlined Dados" at bounding box center [89, 116] width 137 height 14
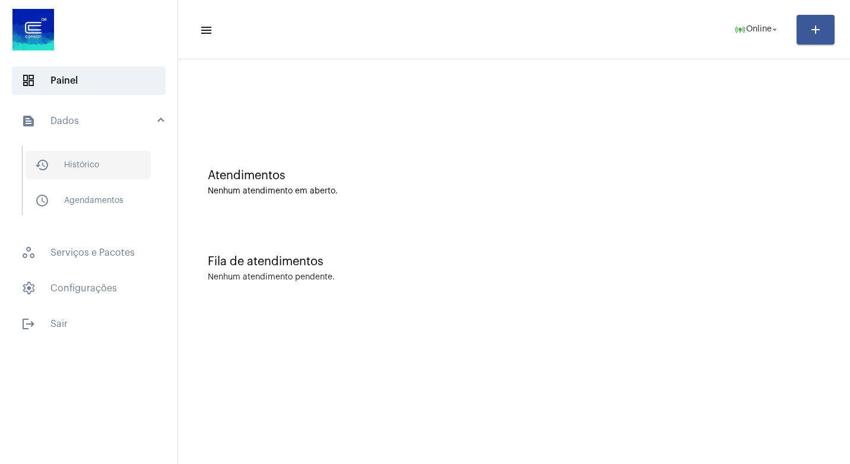
click at [112, 164] on span "history_outlined Histórico" at bounding box center [88, 165] width 125 height 28
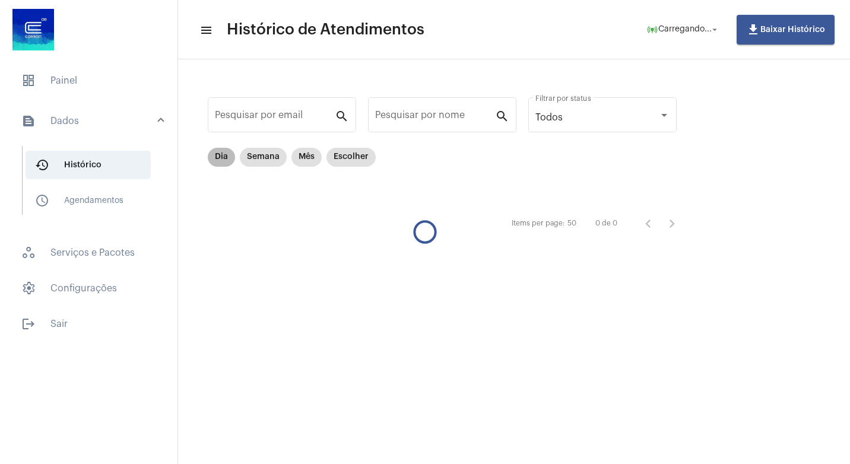
click at [212, 155] on mat-chip "Dia" at bounding box center [221, 157] width 27 height 19
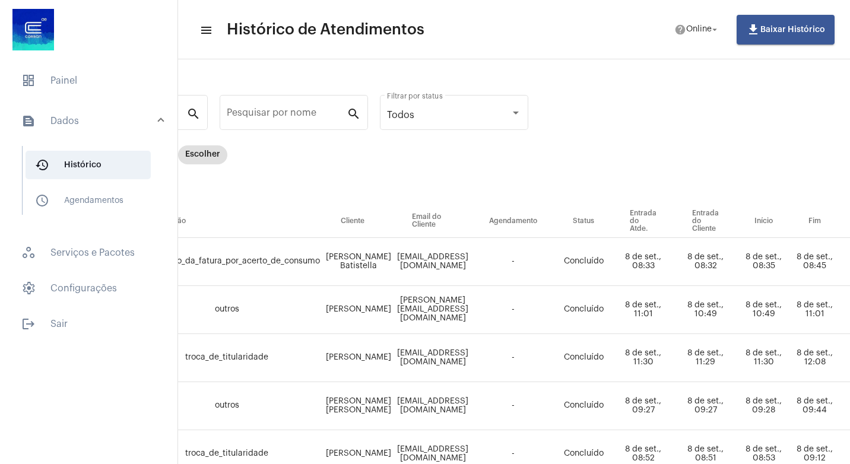
scroll to position [0, 148]
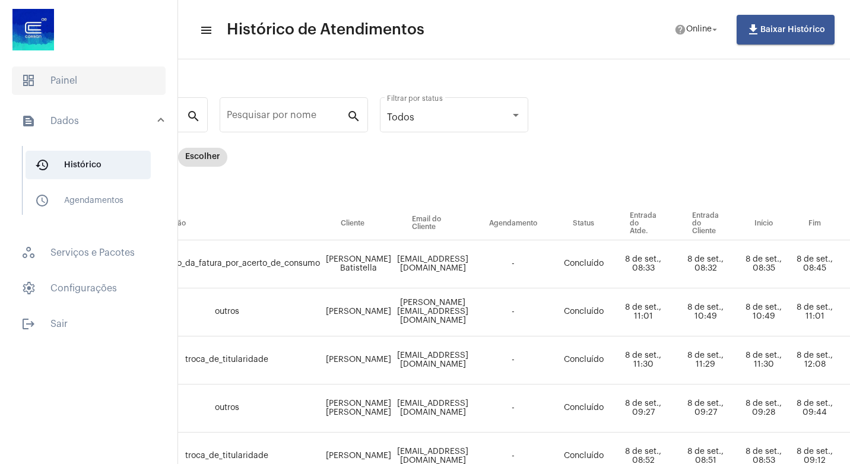
click at [36, 82] on span "dashboard Painel" at bounding box center [89, 80] width 154 height 28
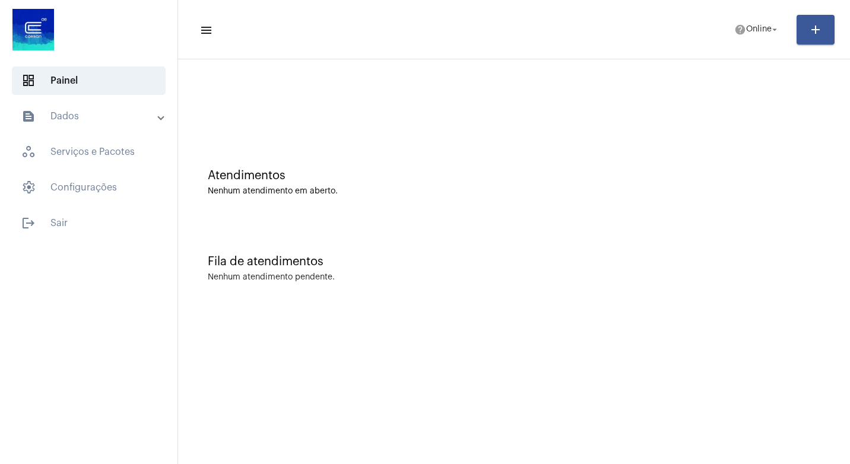
click at [43, 122] on mat-panel-title "text_snippet_outlined Dados" at bounding box center [89, 116] width 137 height 14
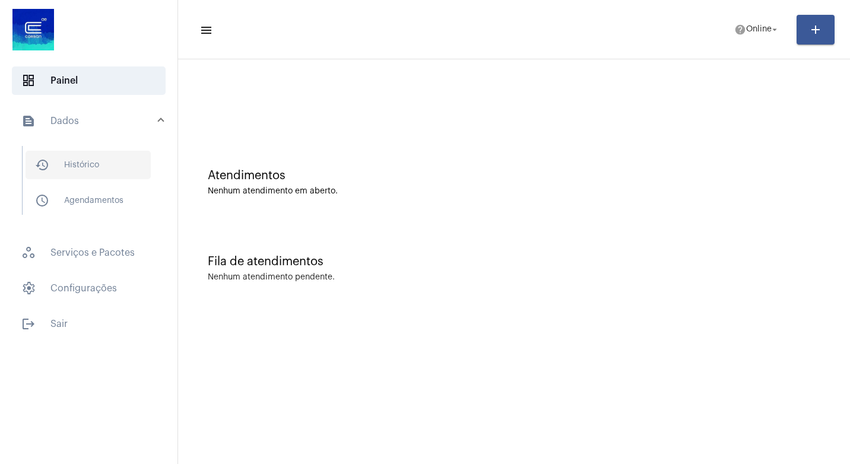
click at [51, 151] on mat-list "history_outlined Histórico schedule_outlined Agendamentos" at bounding box center [97, 180] width 149 height 69
click at [52, 157] on span "history_outlined Histórico" at bounding box center [88, 165] width 125 height 28
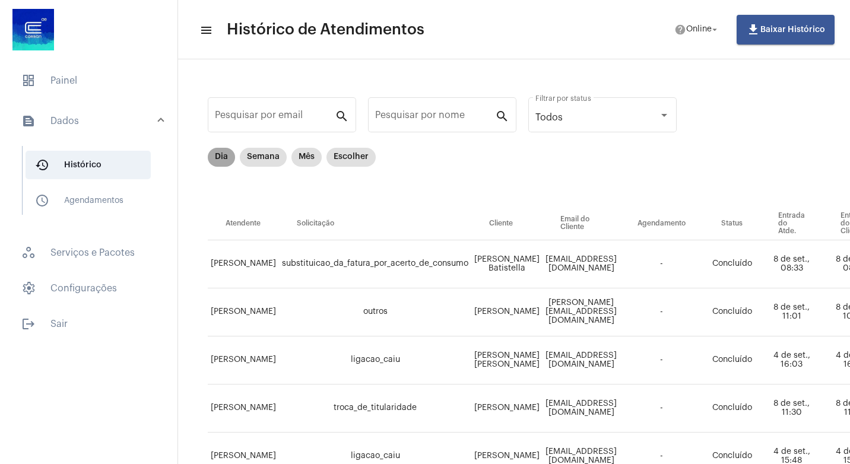
click at [219, 157] on mat-chip "Dia" at bounding box center [221, 157] width 27 height 19
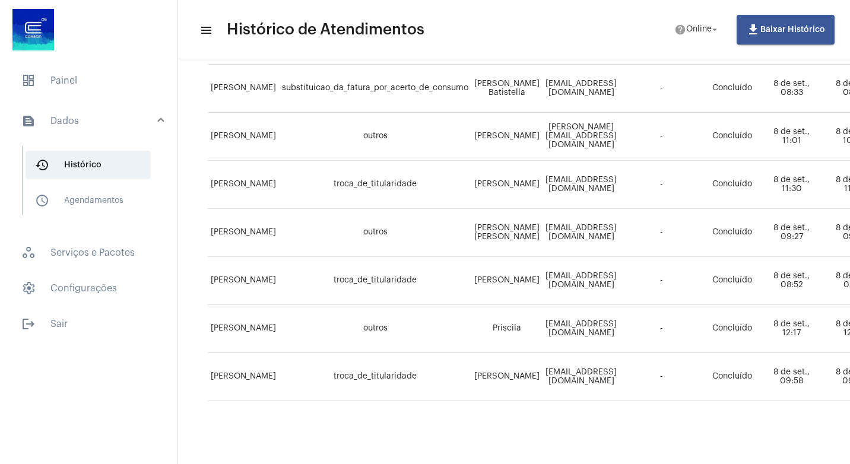
scroll to position [185, 0]
click at [55, 80] on span "dashboard Painel" at bounding box center [89, 80] width 154 height 28
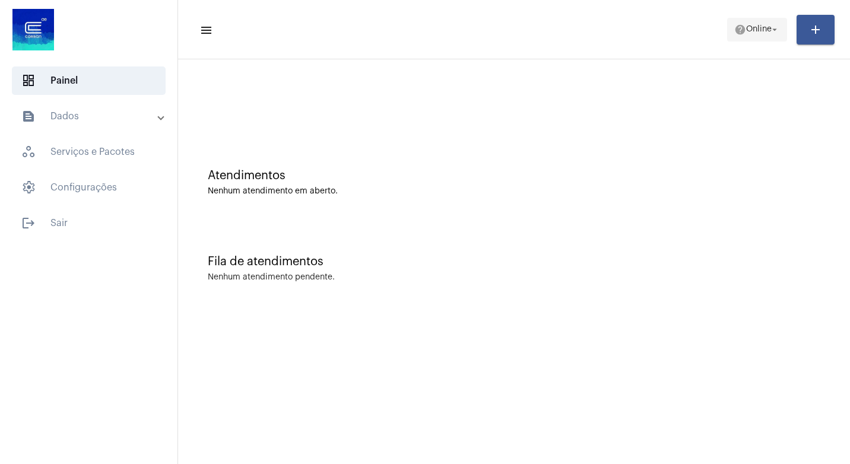
click at [759, 37] on span "help Online arrow_drop_down" at bounding box center [757, 28] width 46 height 21
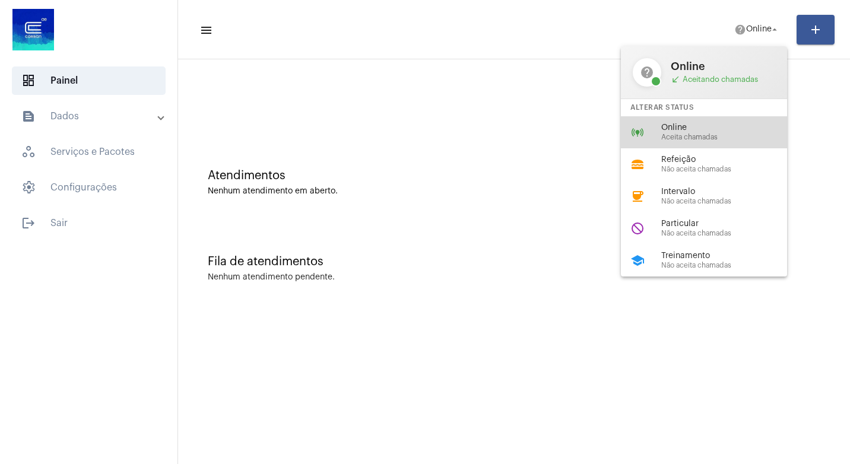
click at [743, 131] on span "Online" at bounding box center [728, 127] width 135 height 9
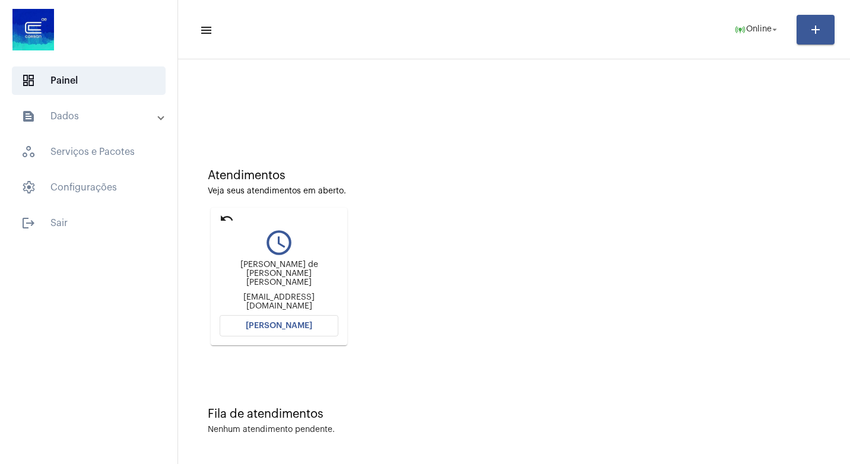
click at [225, 215] on mat-icon "undo" at bounding box center [227, 218] width 14 height 14
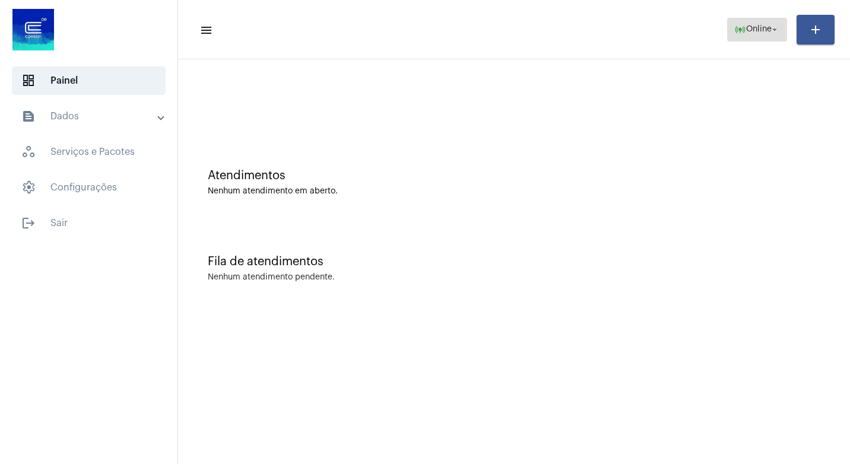
click at [758, 36] on span "online_prediction Online arrow_drop_down" at bounding box center [757, 28] width 46 height 21
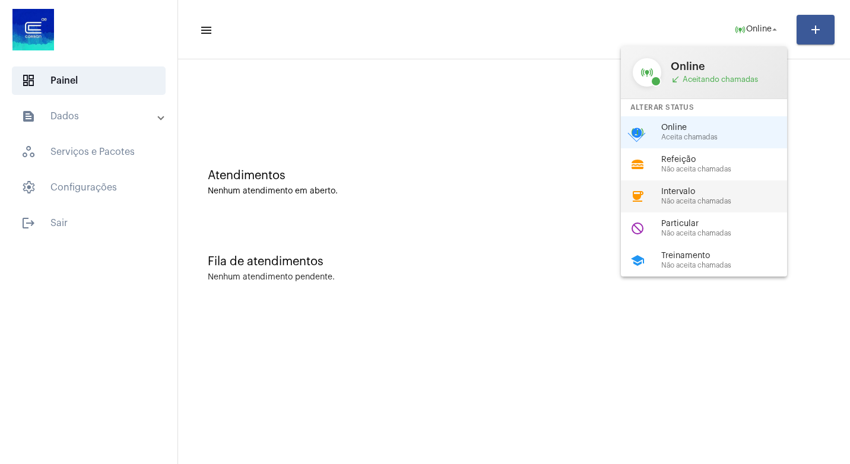
click at [712, 191] on span "Intervalo" at bounding box center [728, 192] width 135 height 9
